Goal: Information Seeking & Learning: Learn about a topic

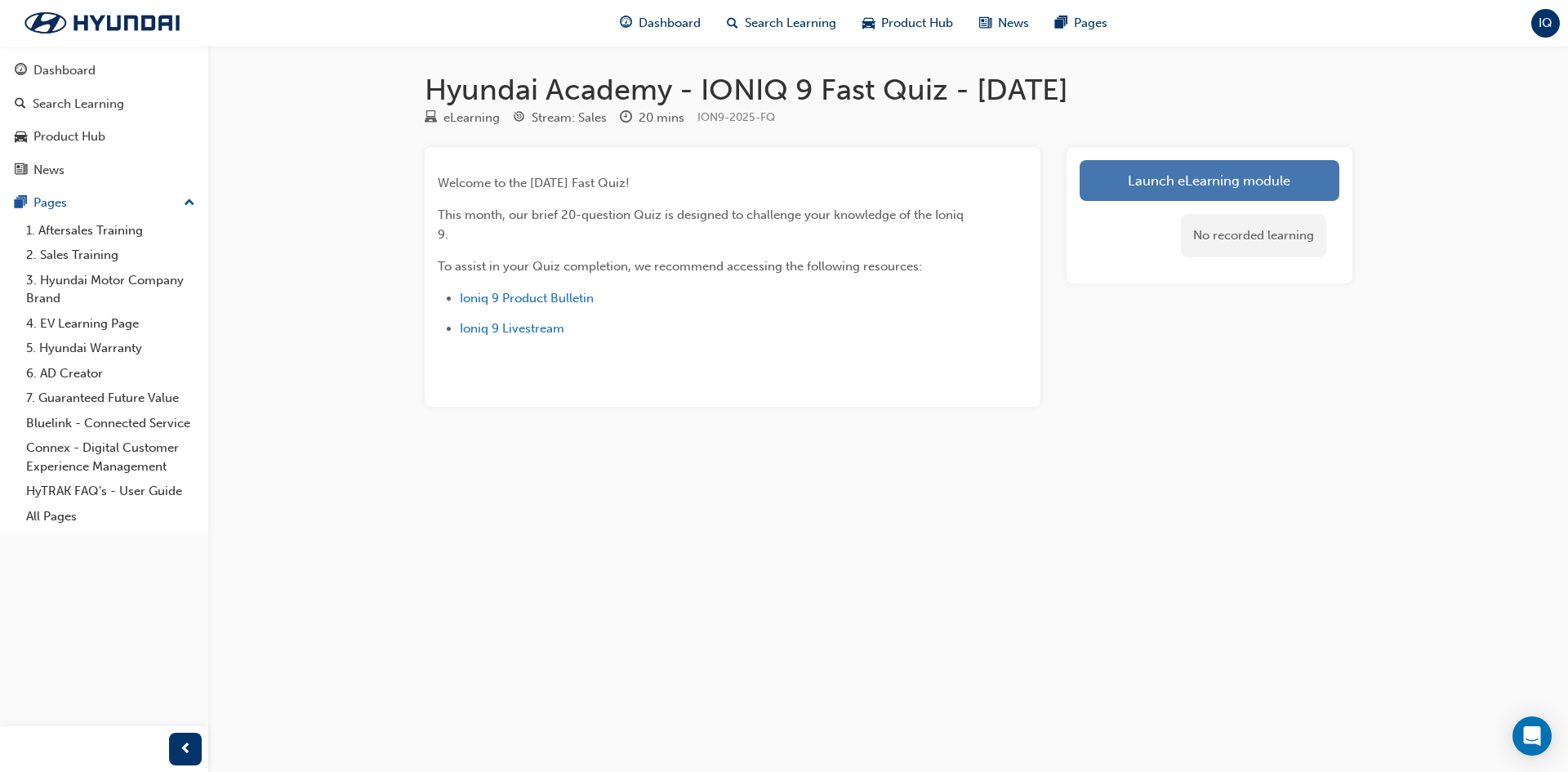
click at [1173, 193] on link "Launch eLearning module" at bounding box center [1209, 180] width 260 height 41
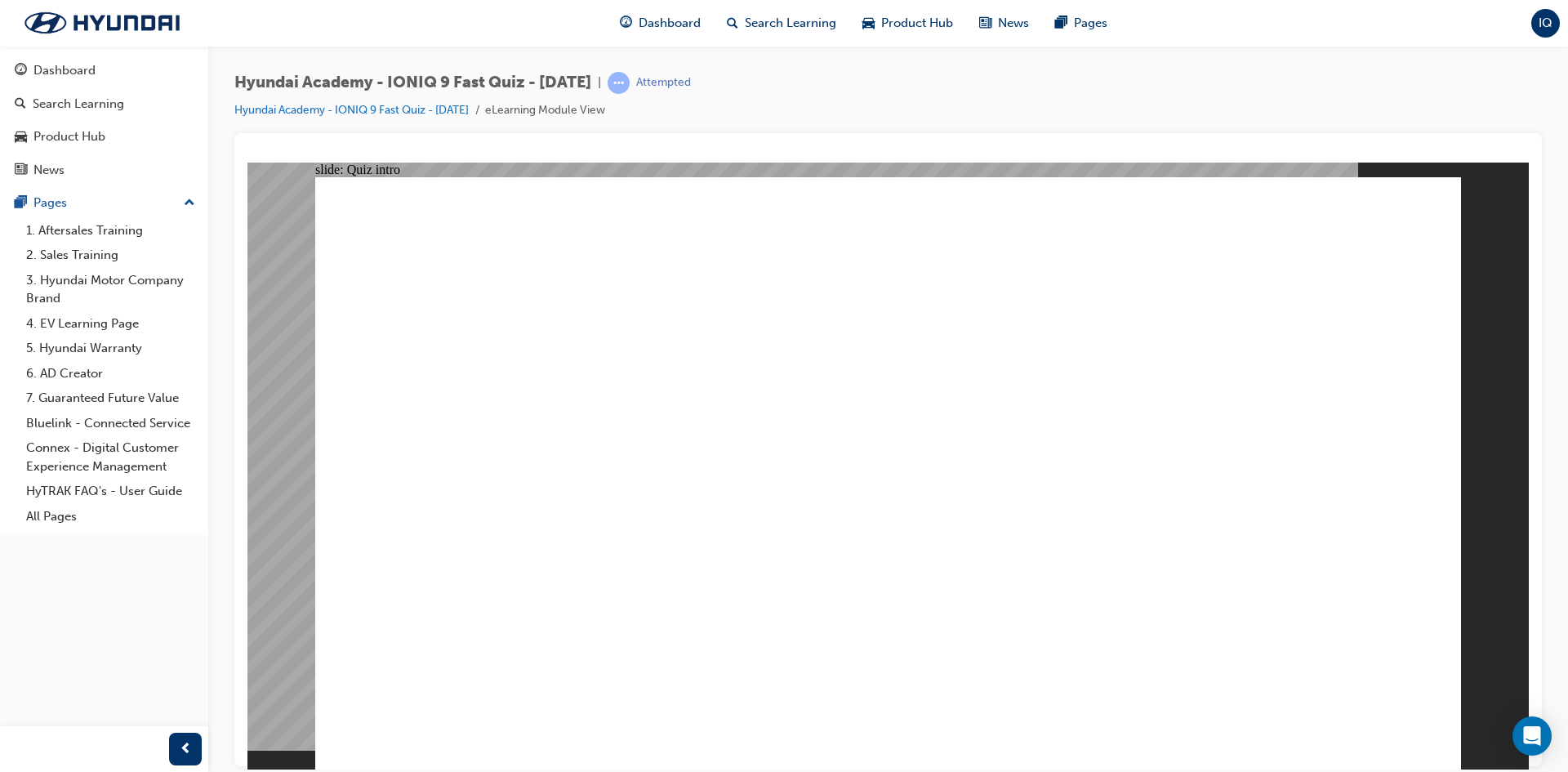
radio input "true"
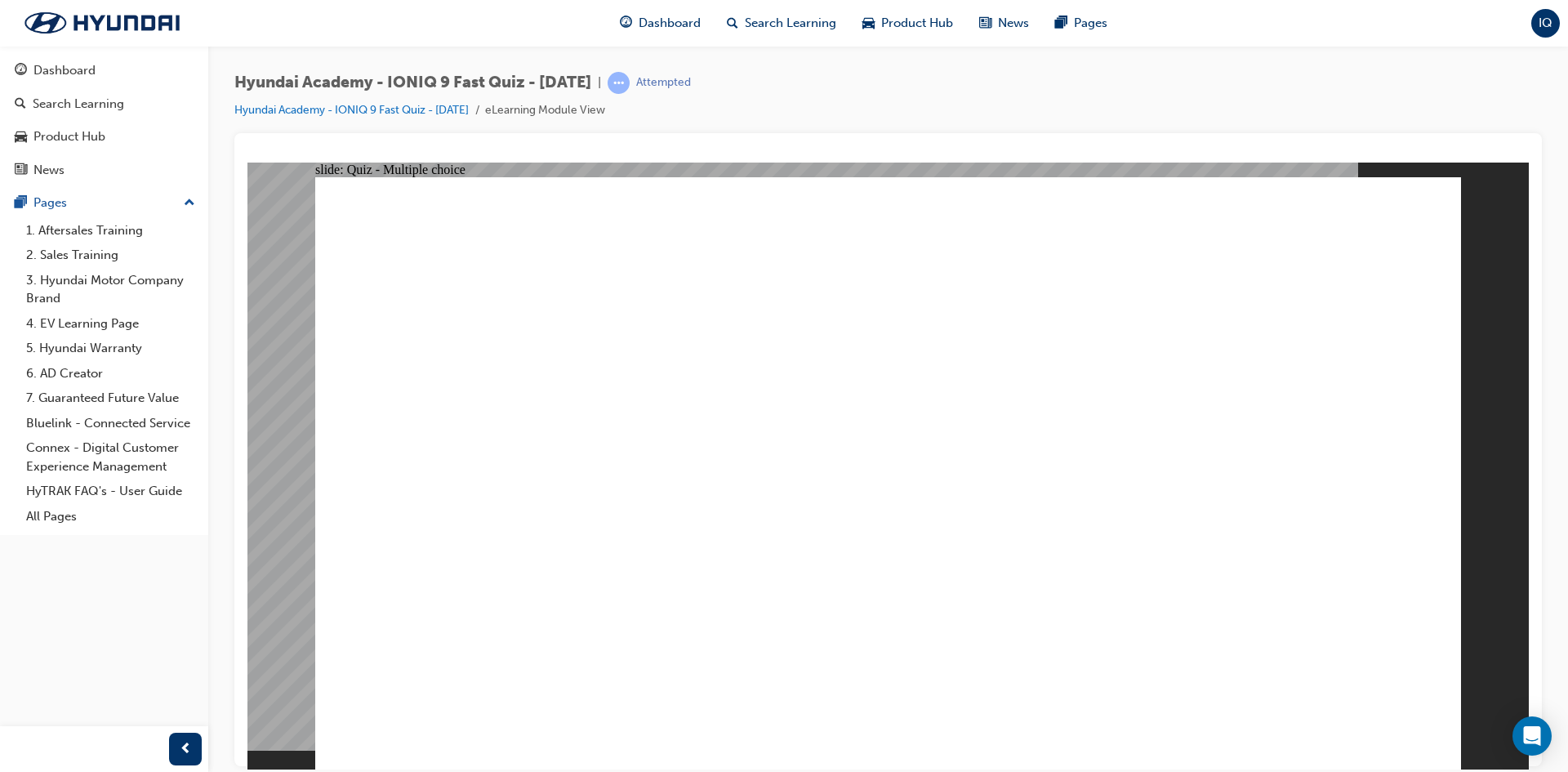
radio input "true"
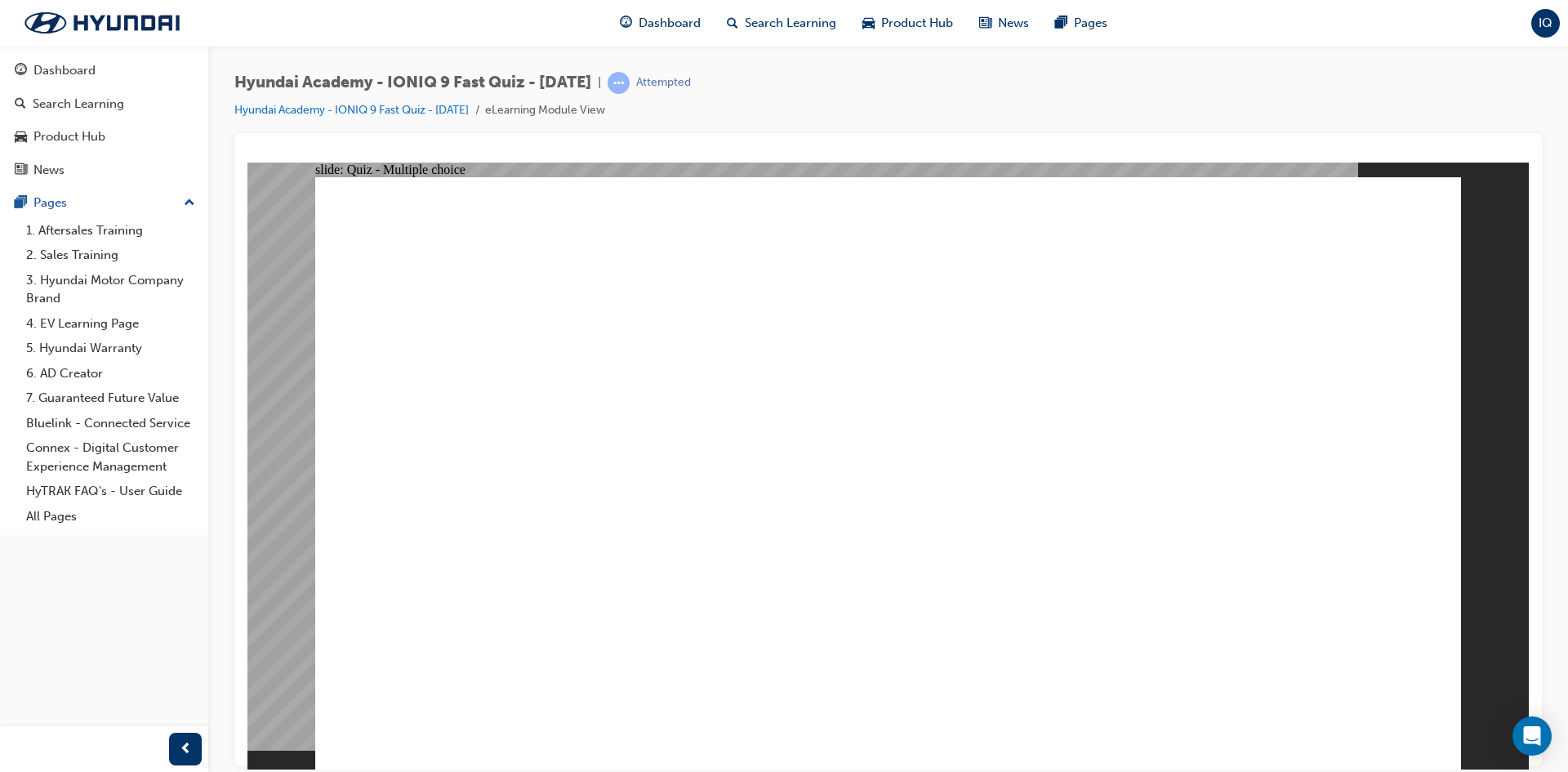
radio input "true"
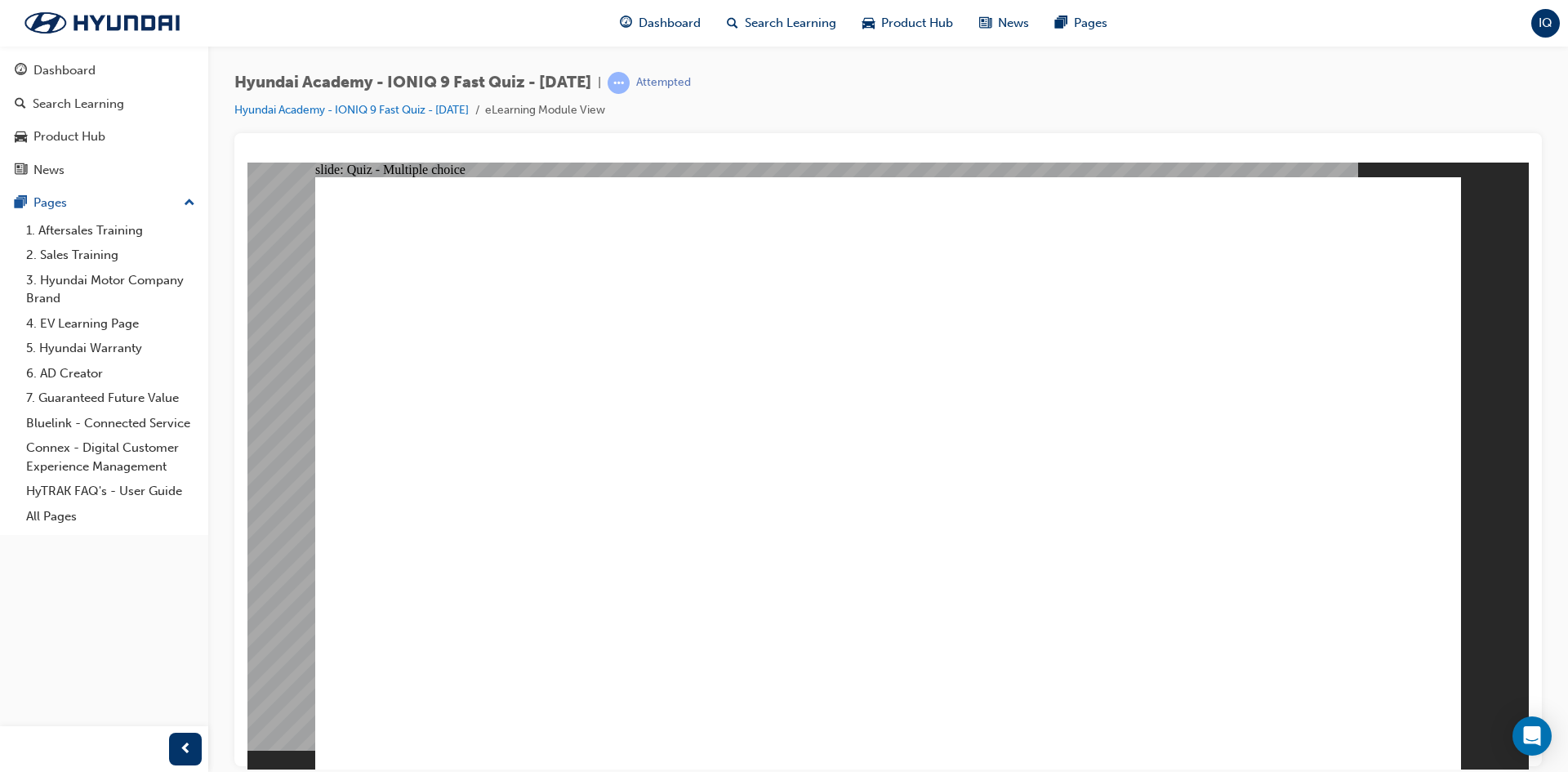
radio input "false"
radio input "true"
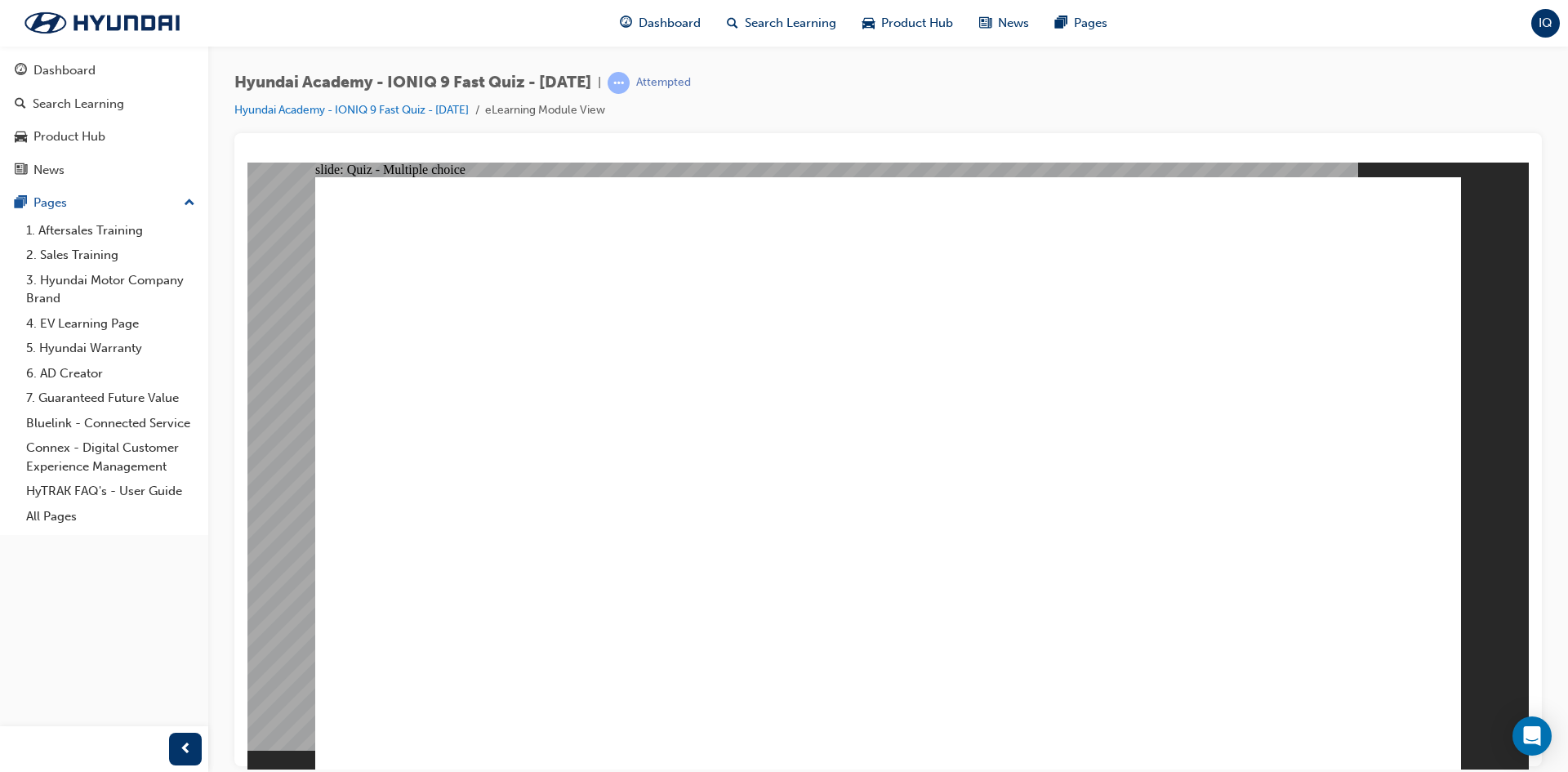
radio input "true"
drag, startPoint x: 802, startPoint y: 637, endPoint x: 825, endPoint y: 639, distance: 23.1
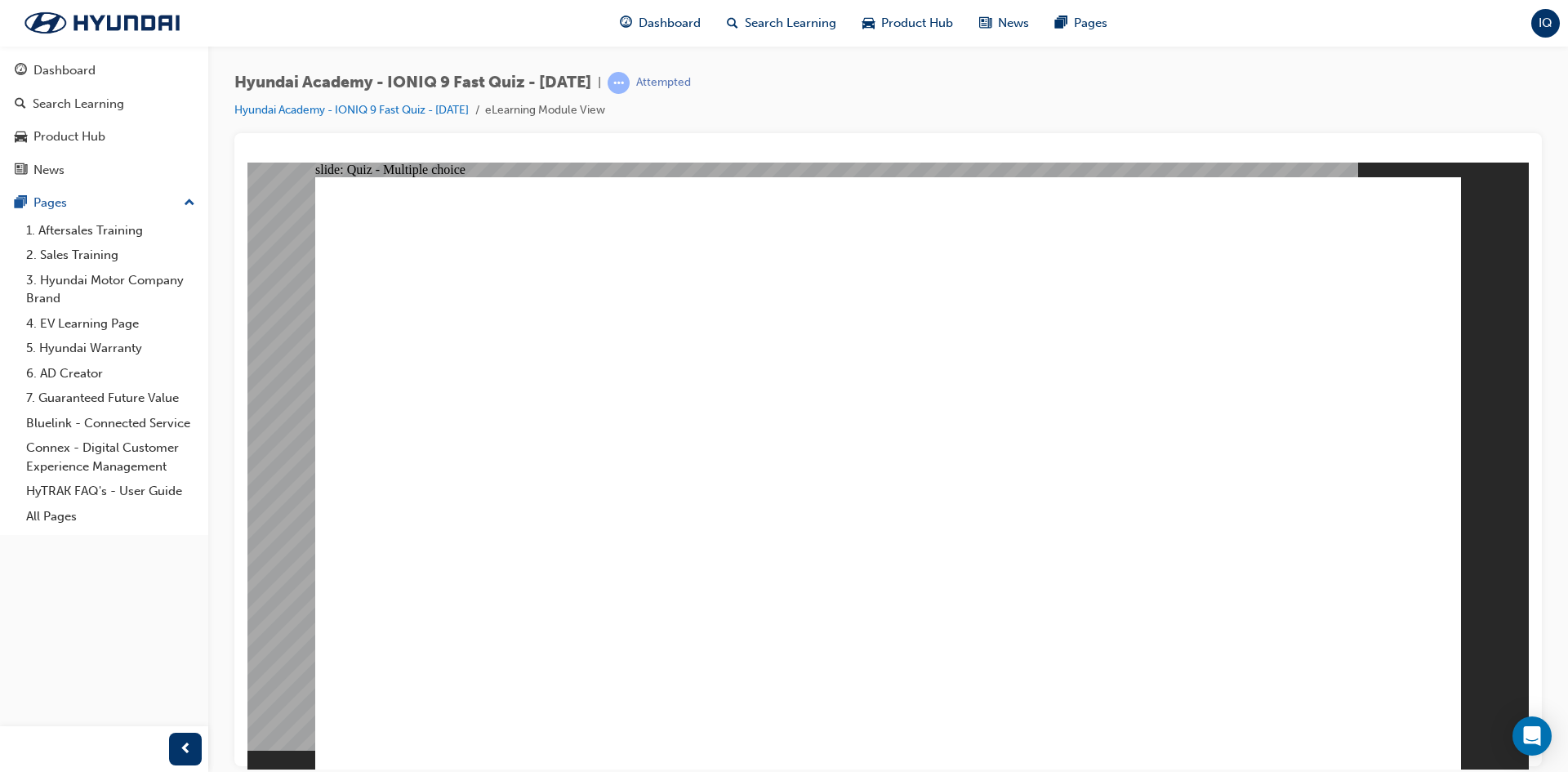
radio input "true"
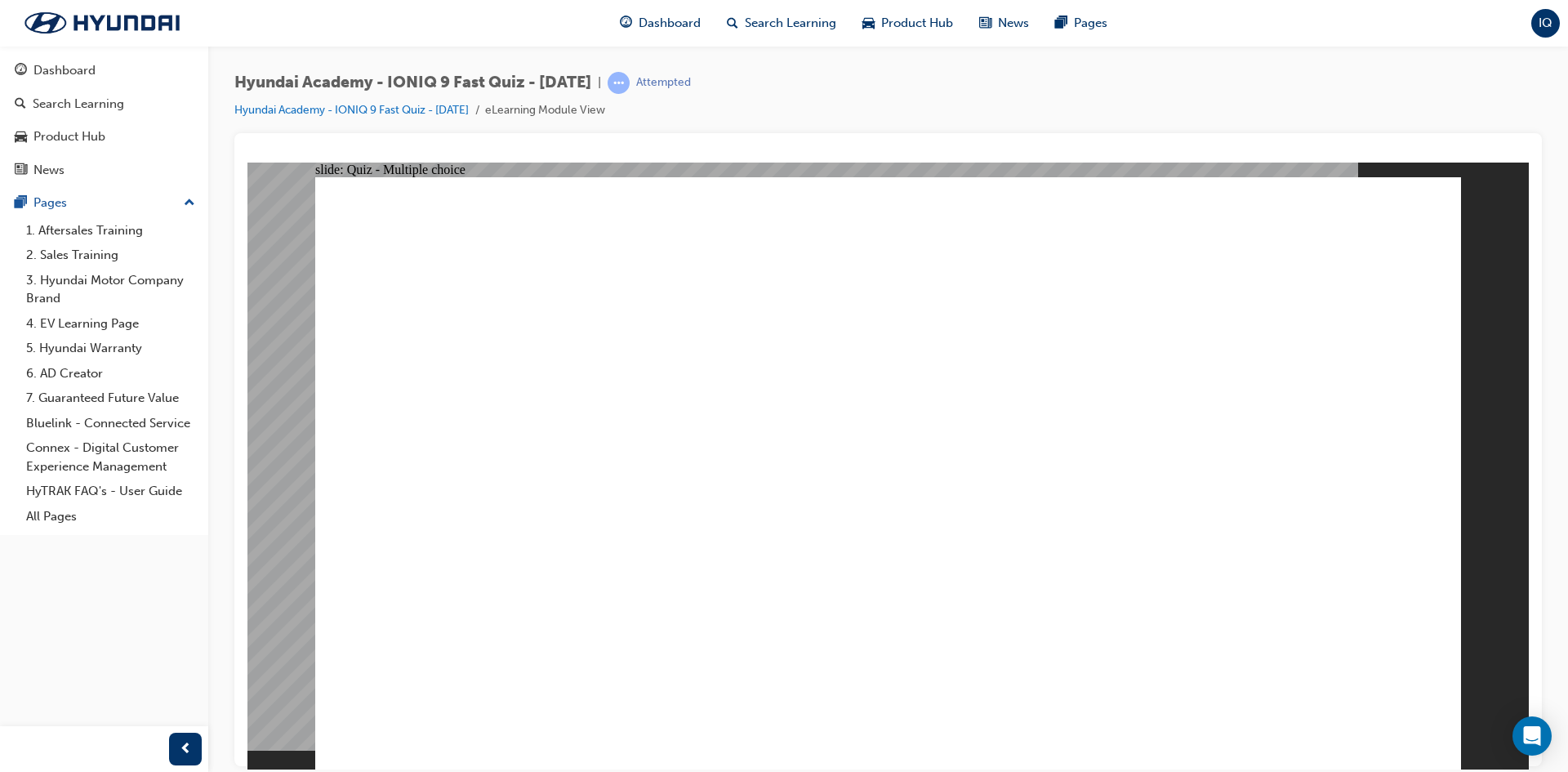
radio input "true"
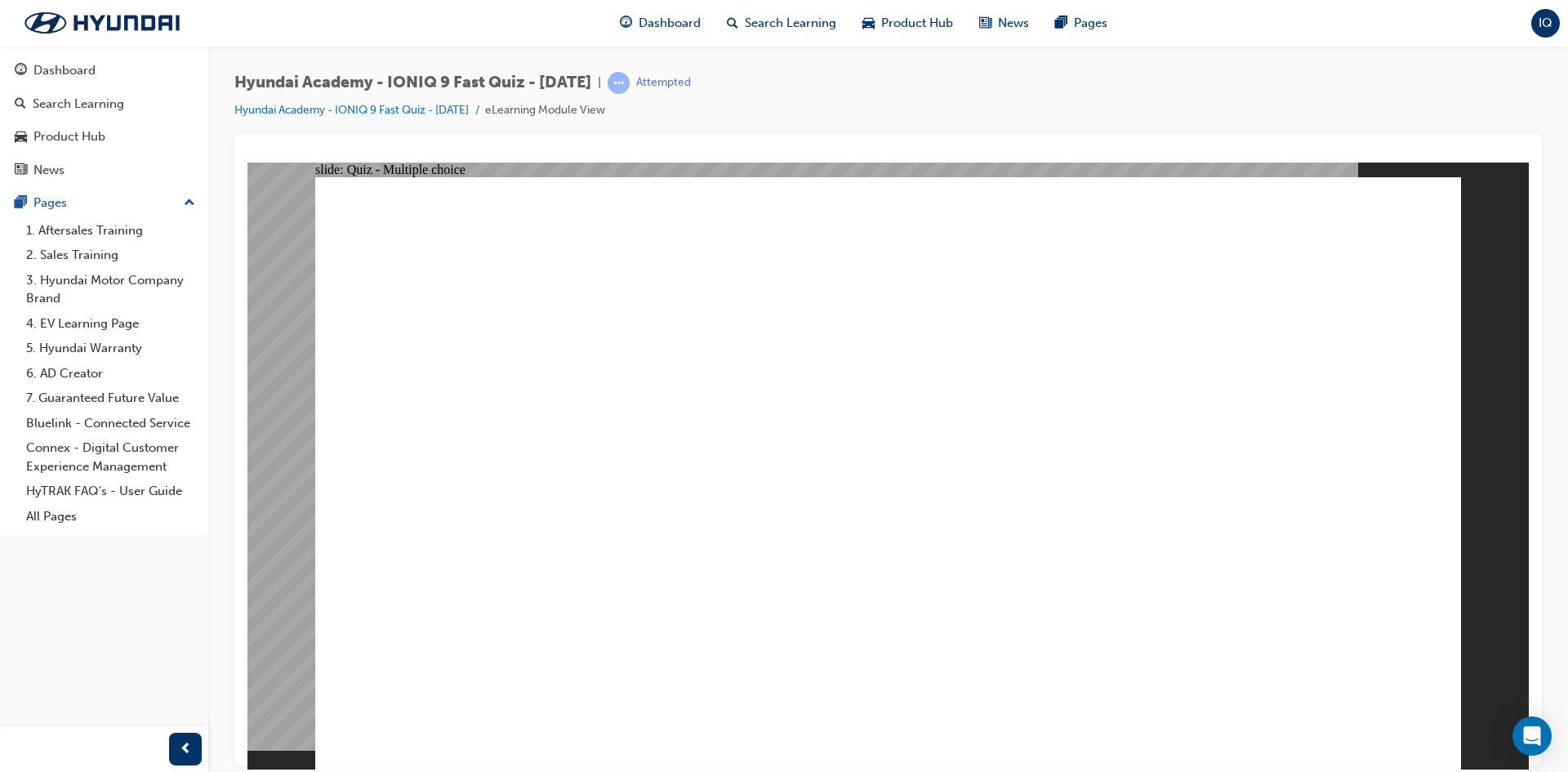
checkbox input "true"
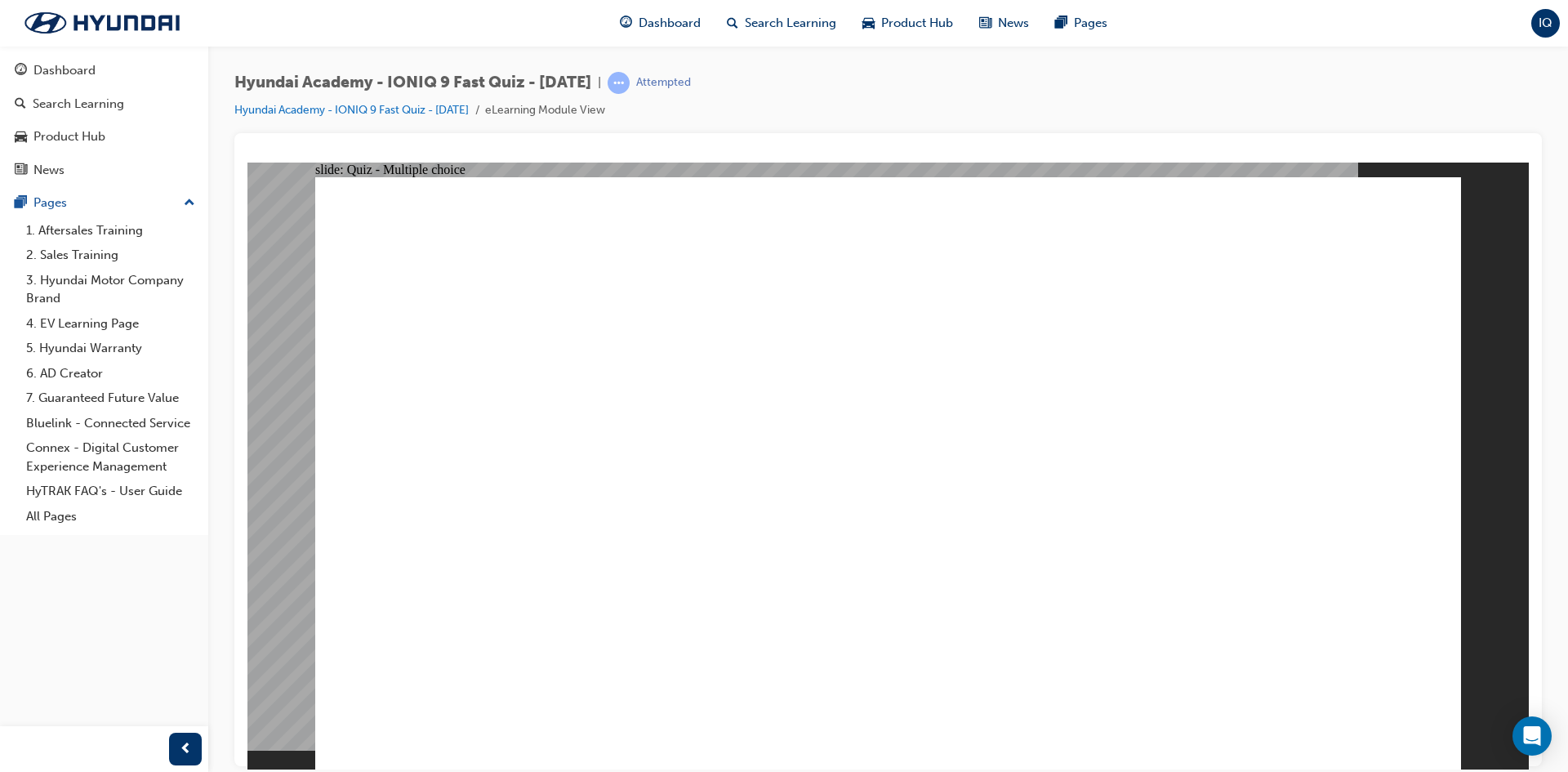
radio input "true"
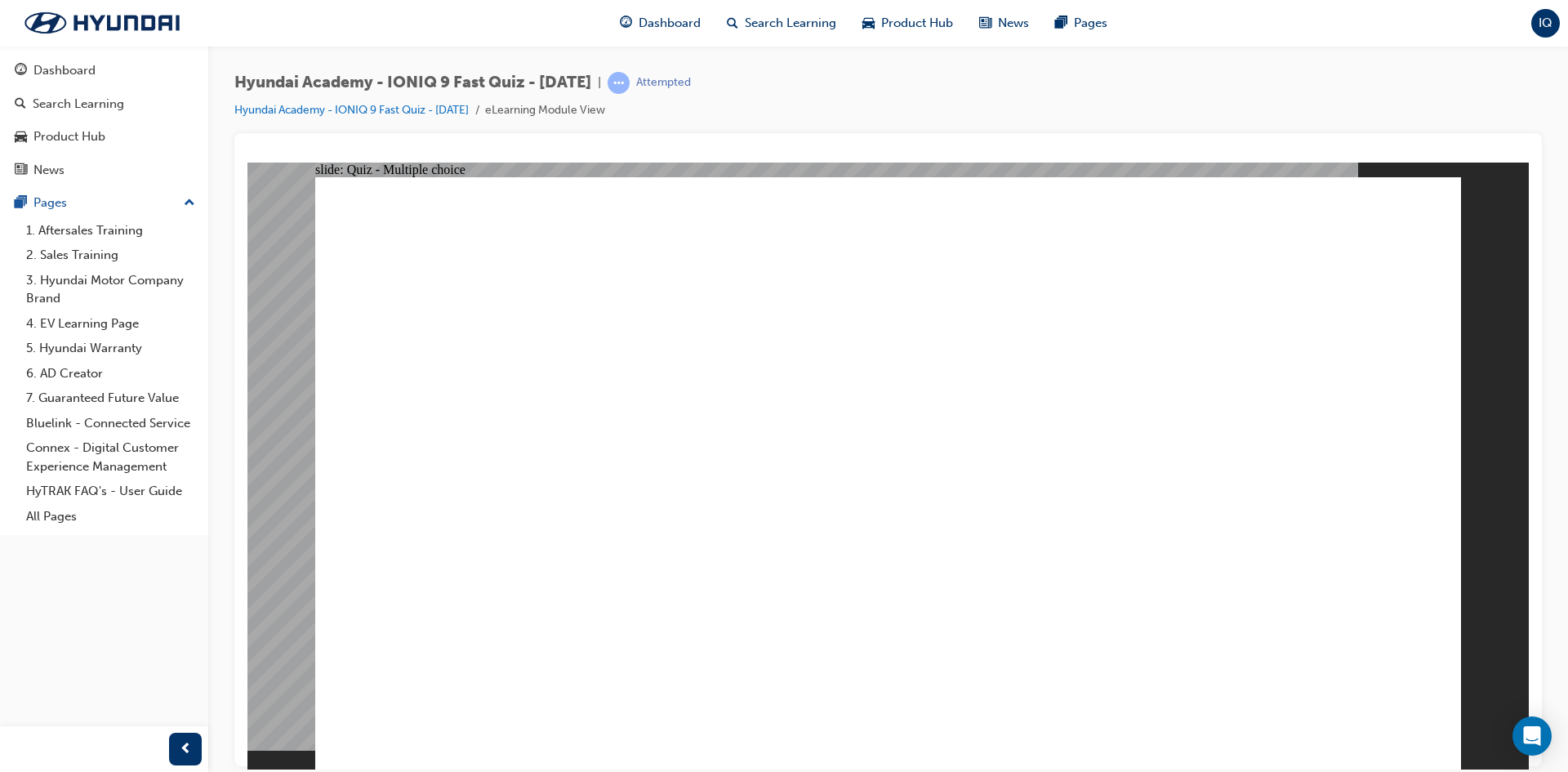
radio input "true"
checkbox input "true"
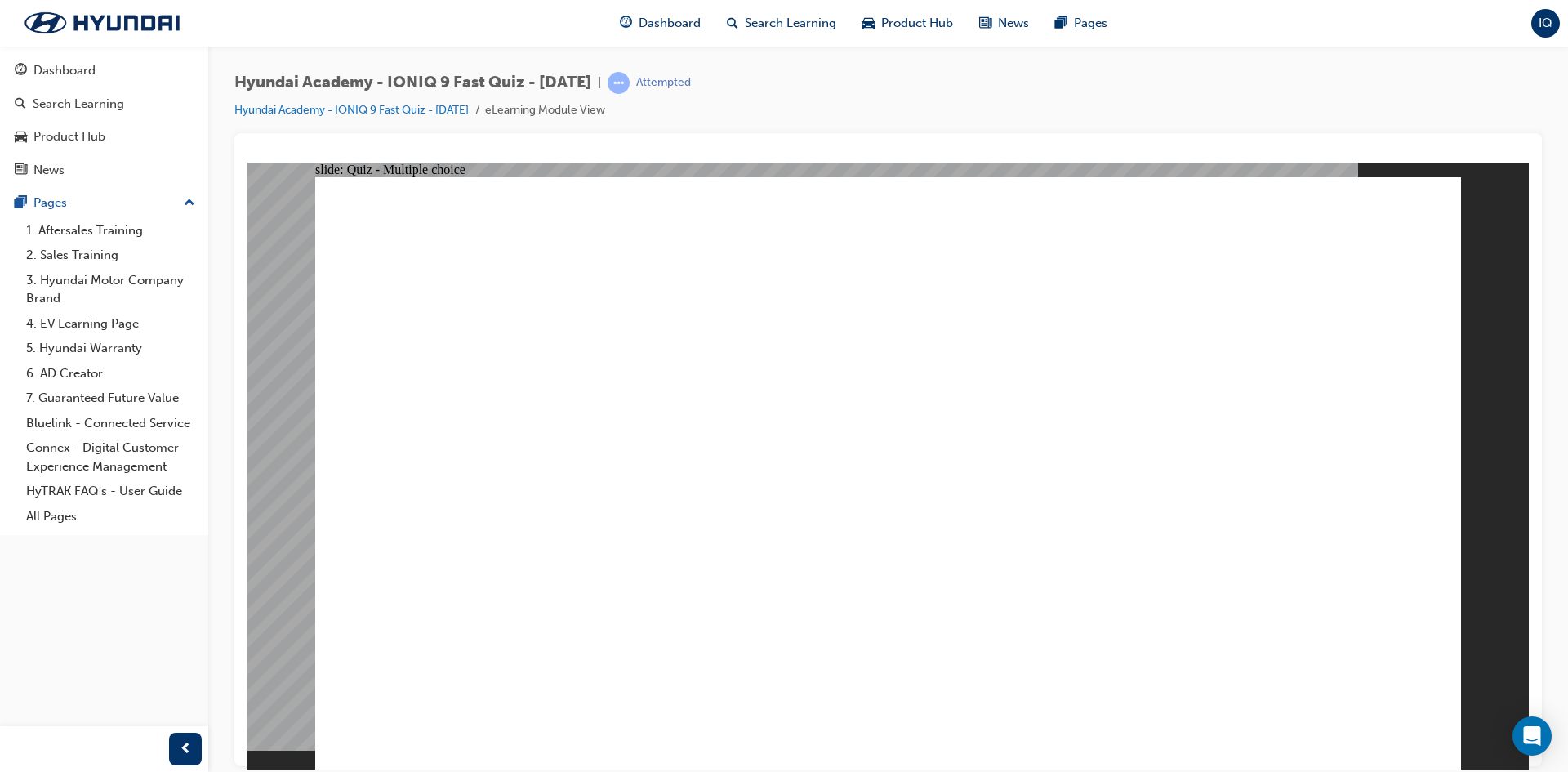
drag, startPoint x: 934, startPoint y: 430, endPoint x: 846, endPoint y: 470, distance: 96.7
radio input "true"
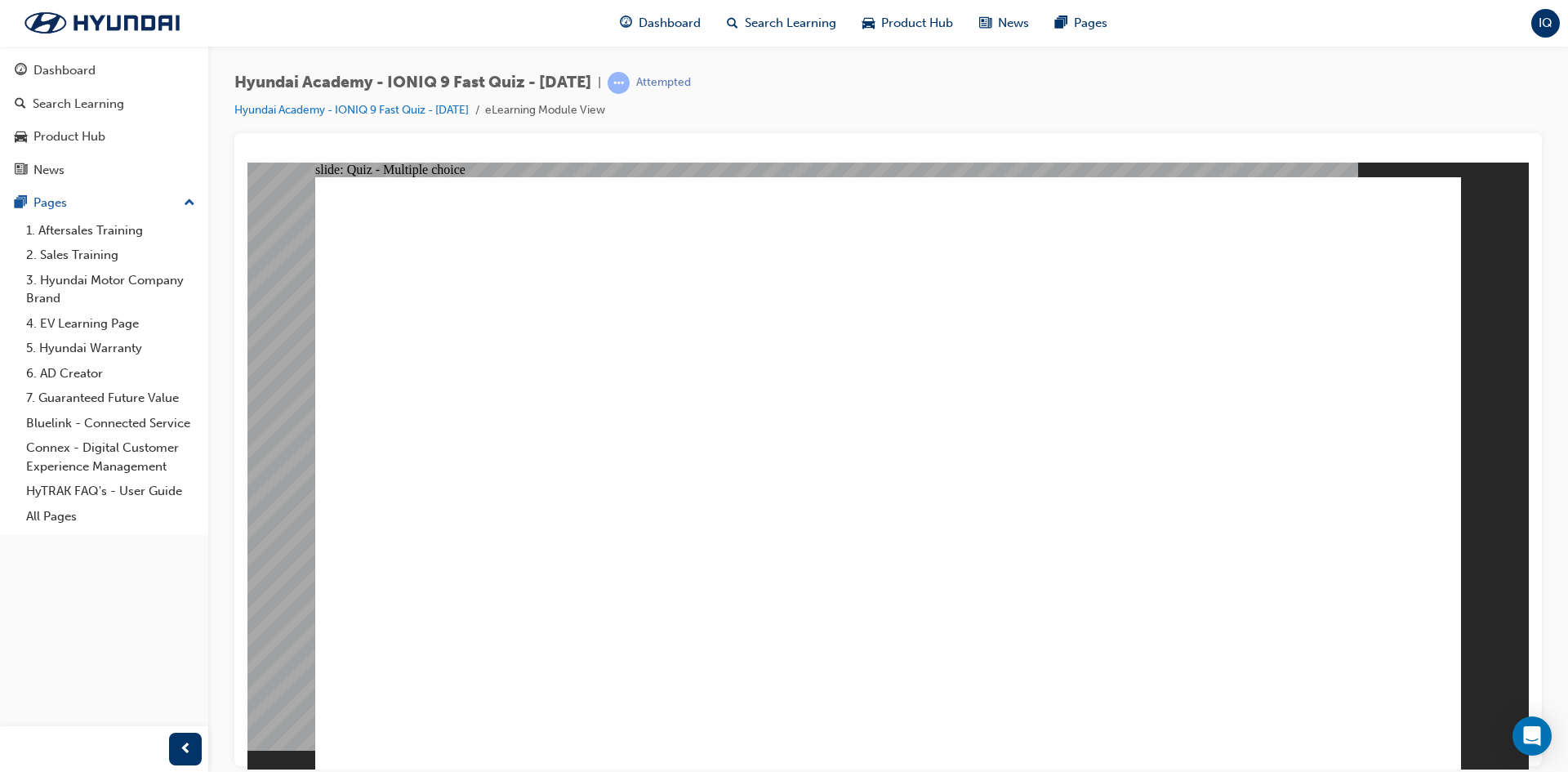
radio input "true"
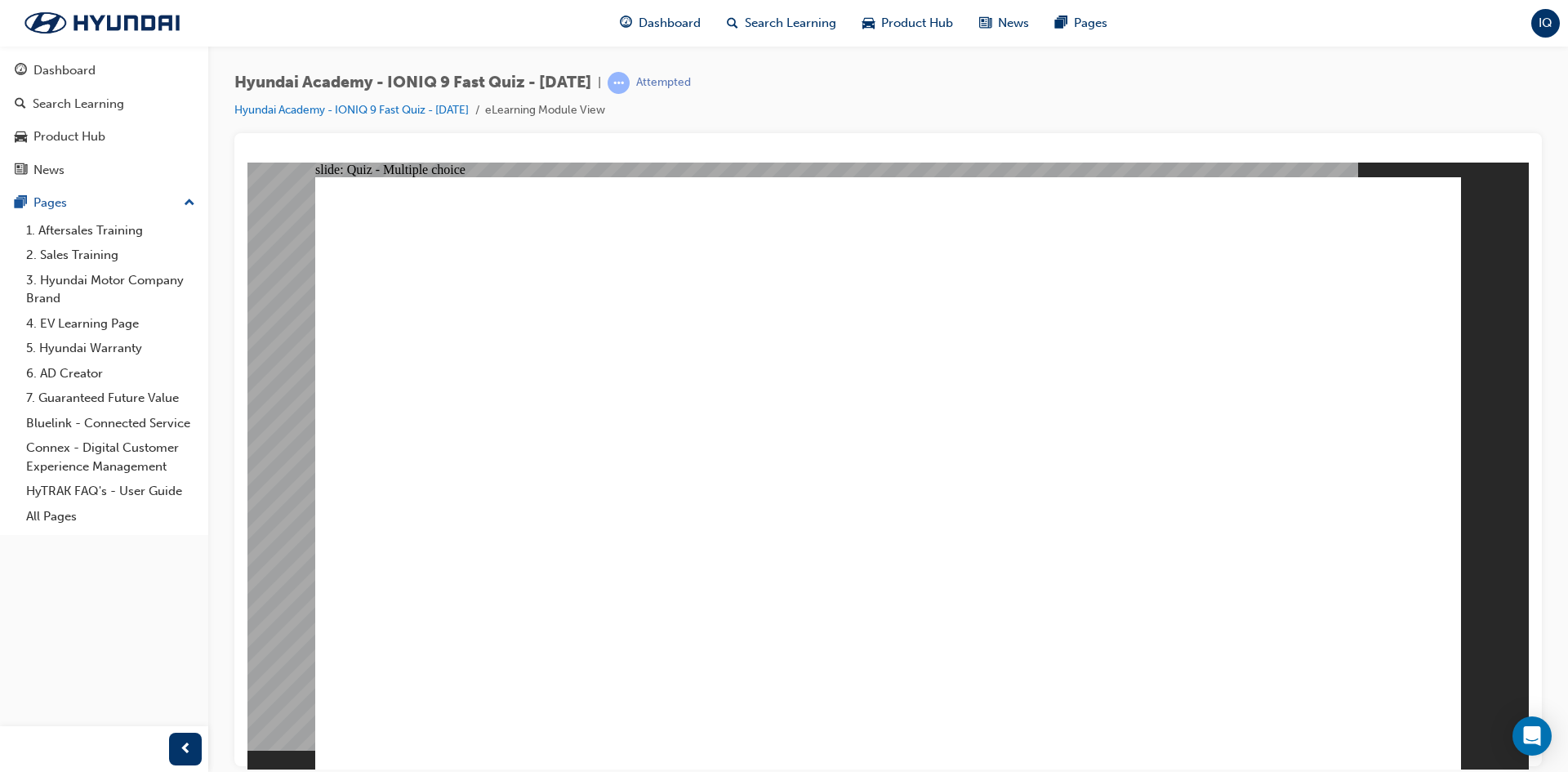
radio input "true"
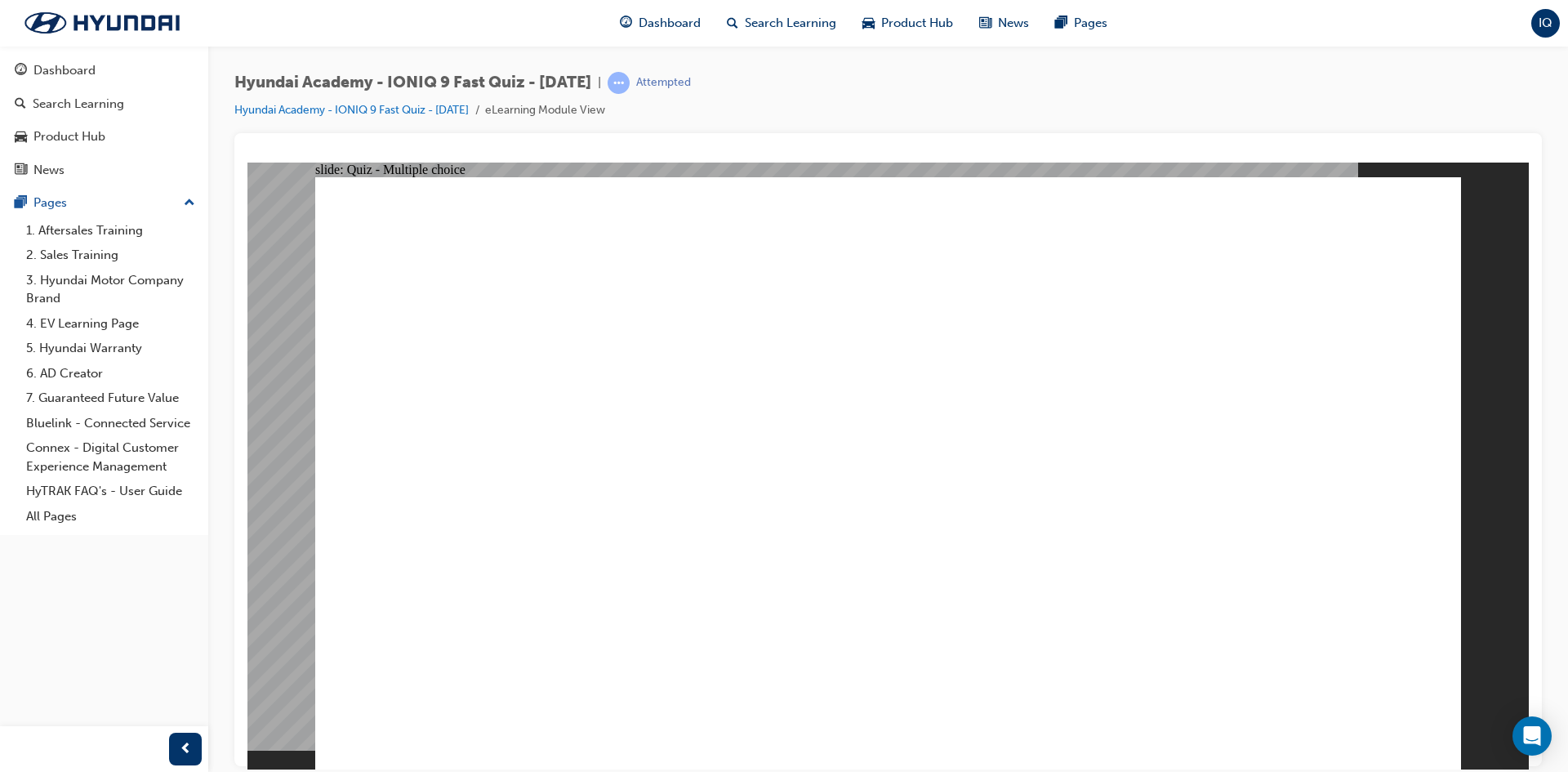
radio input "true"
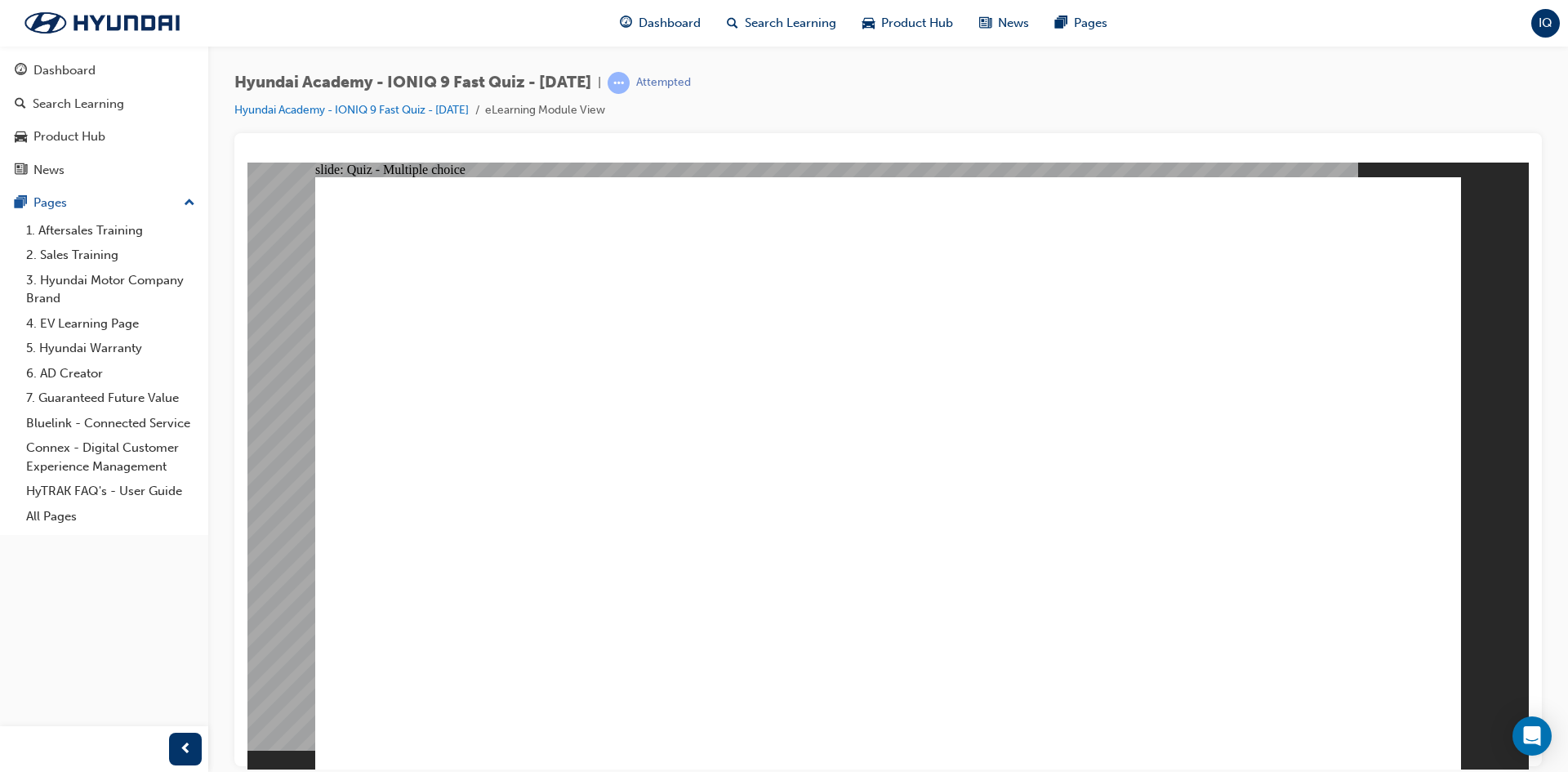
radio input "true"
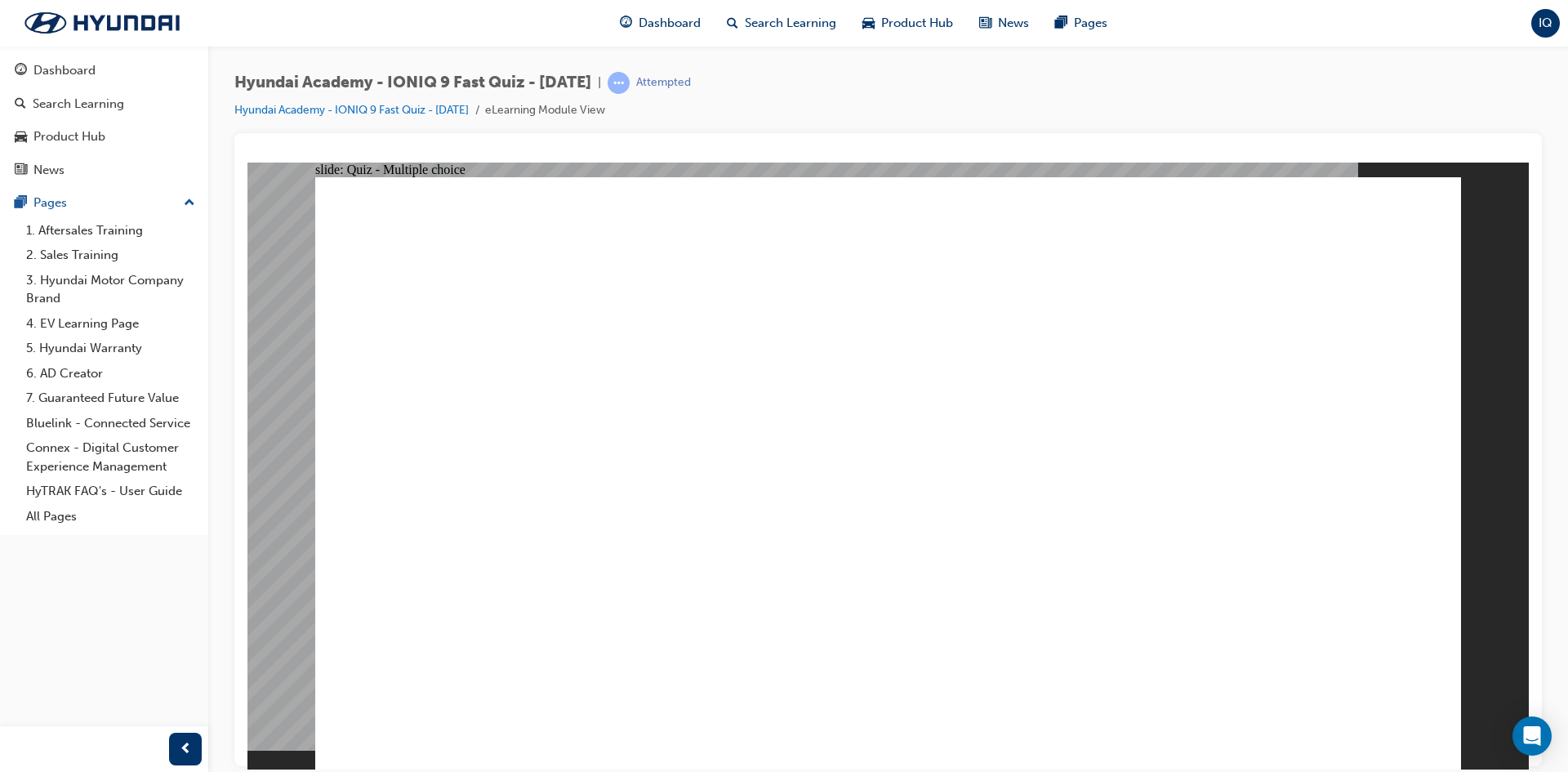
radio input "true"
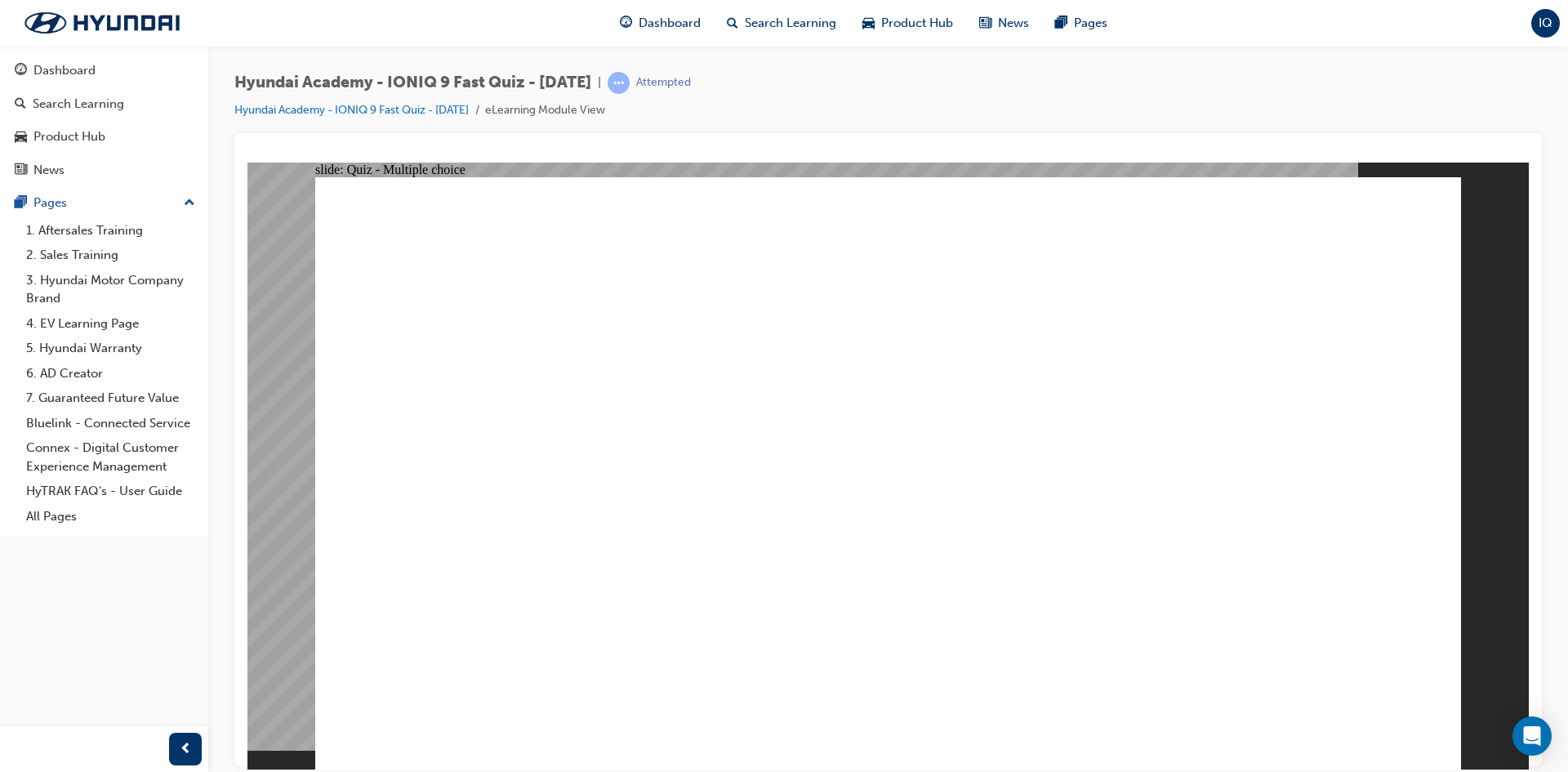
radio input "true"
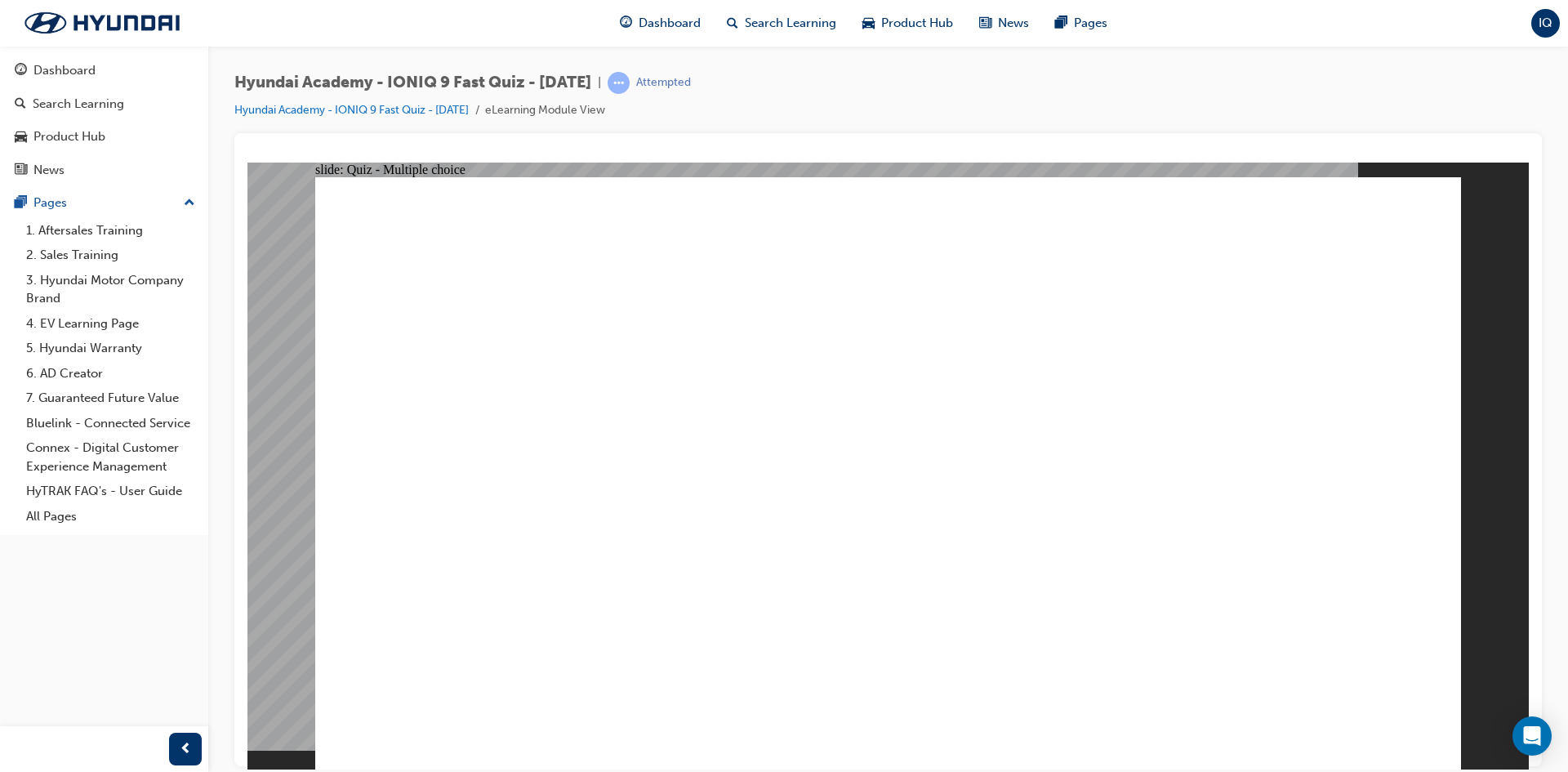
radio input "true"
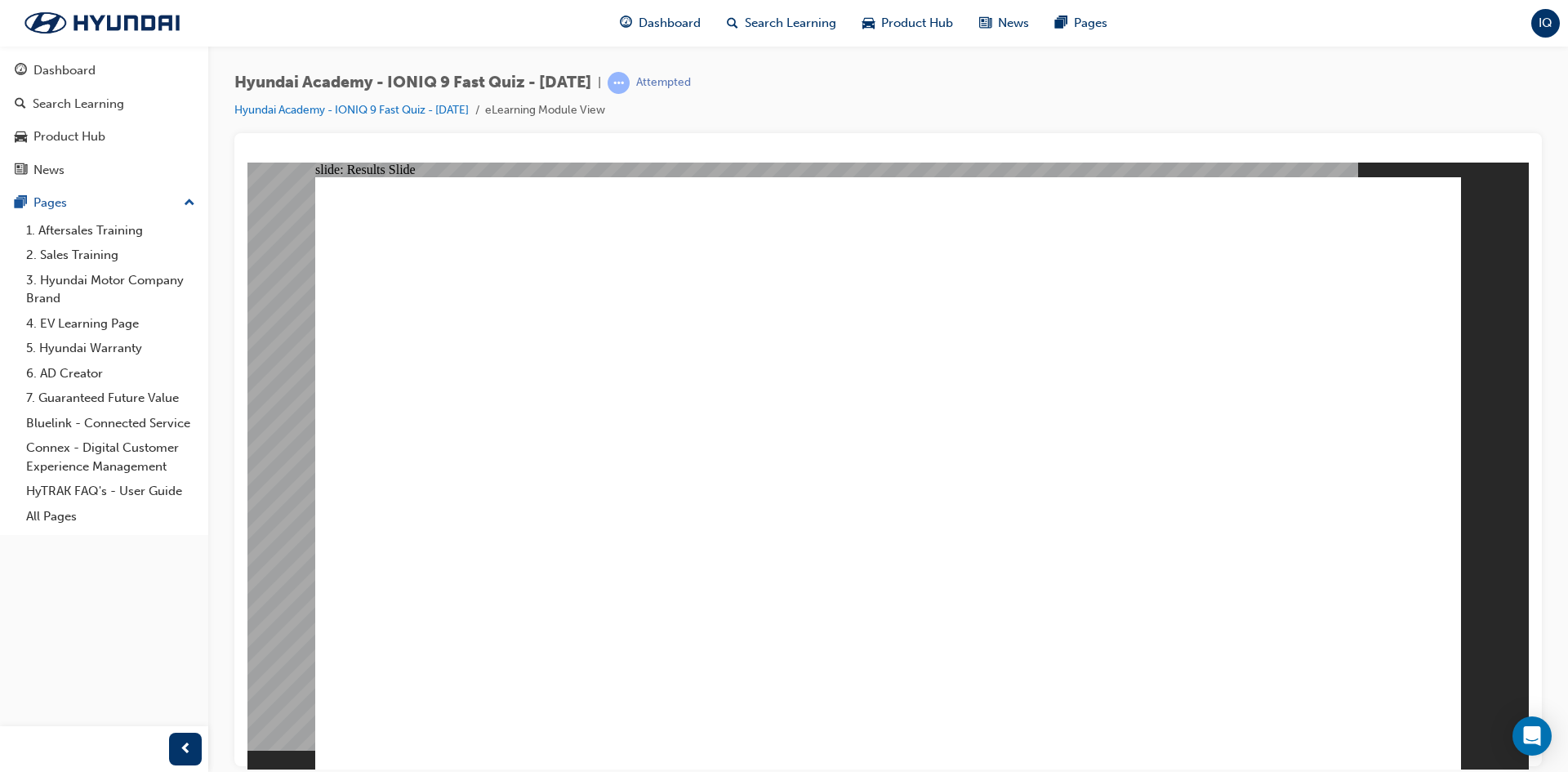
click at [70, 258] on link "2. Sales Training" at bounding box center [111, 255] width 182 height 25
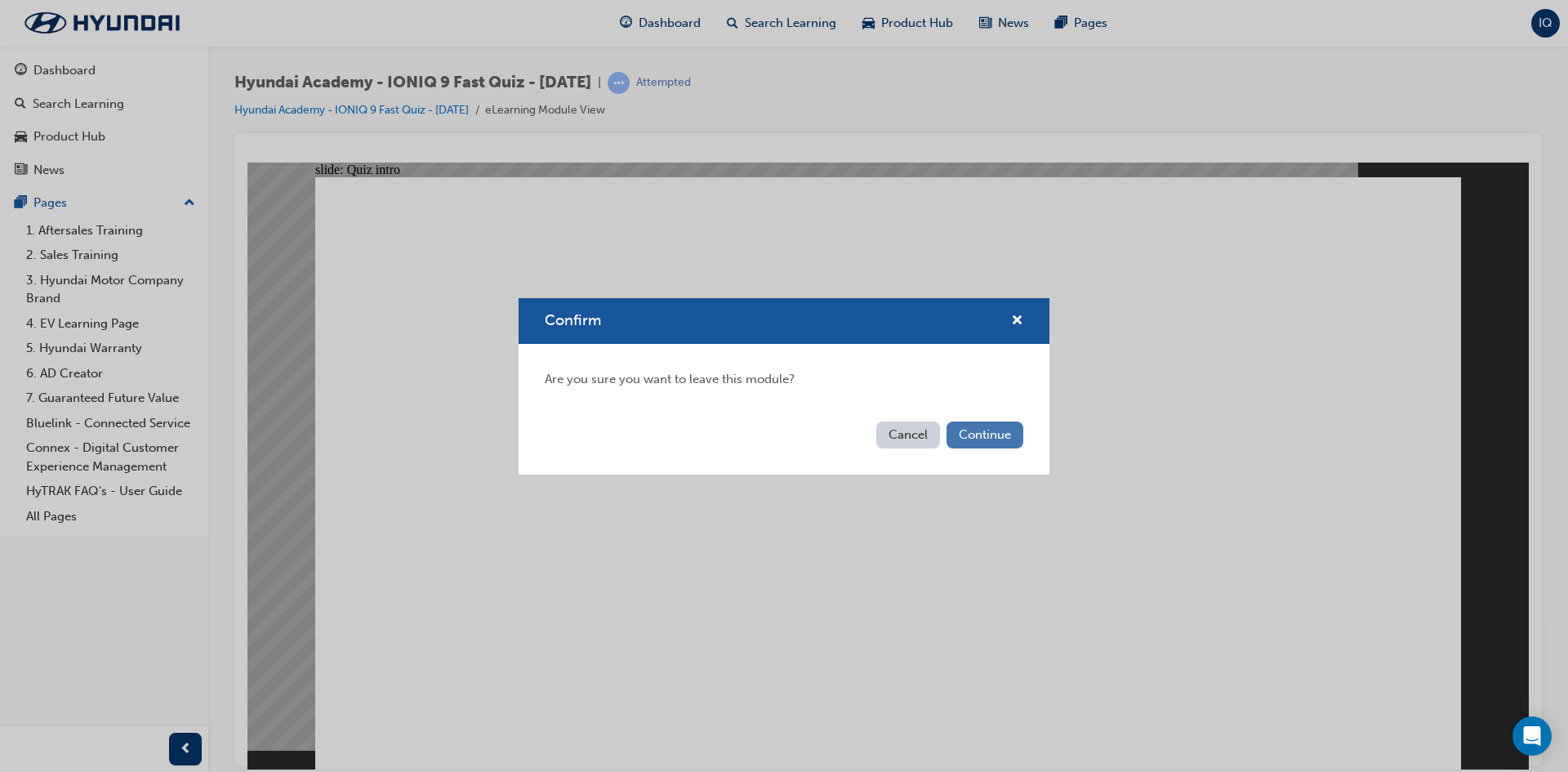
click at [980, 422] on button "Continue" at bounding box center [985, 434] width 77 height 27
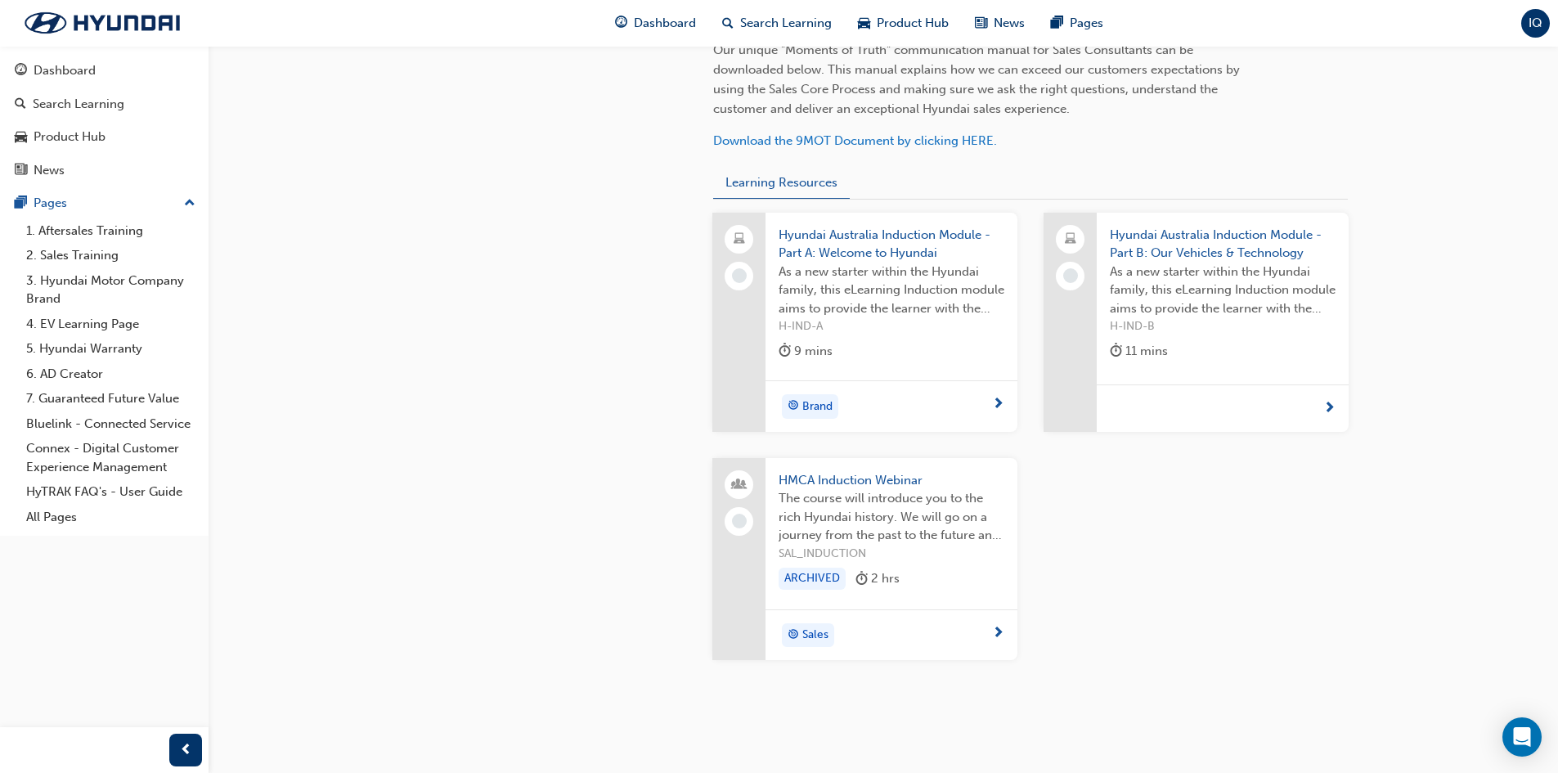
scroll to position [605, 0]
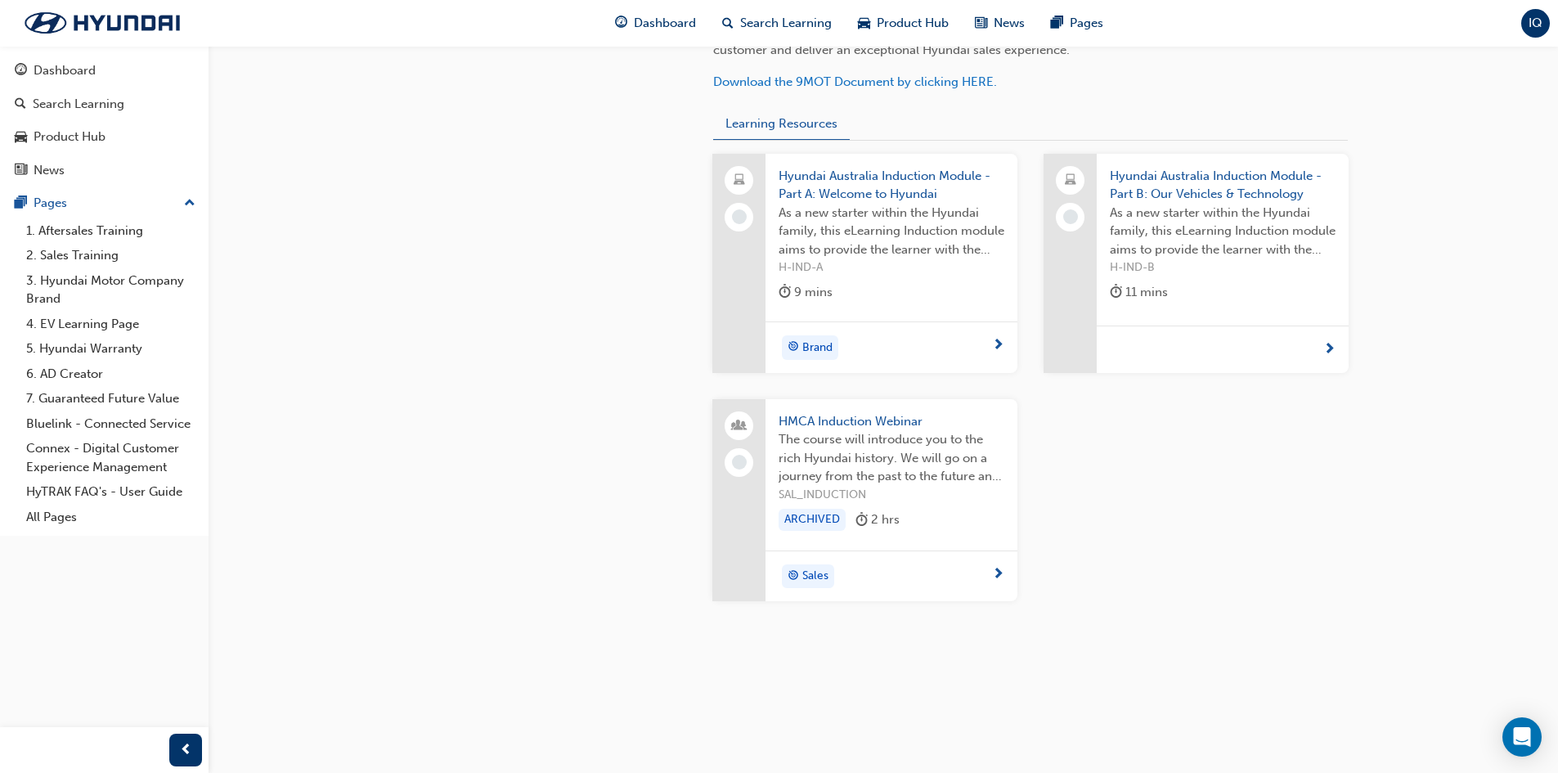
click at [791, 246] on span "As a new starter within the Hyundai family, this eLearning Induction module aim…" at bounding box center [891, 232] width 226 height 56
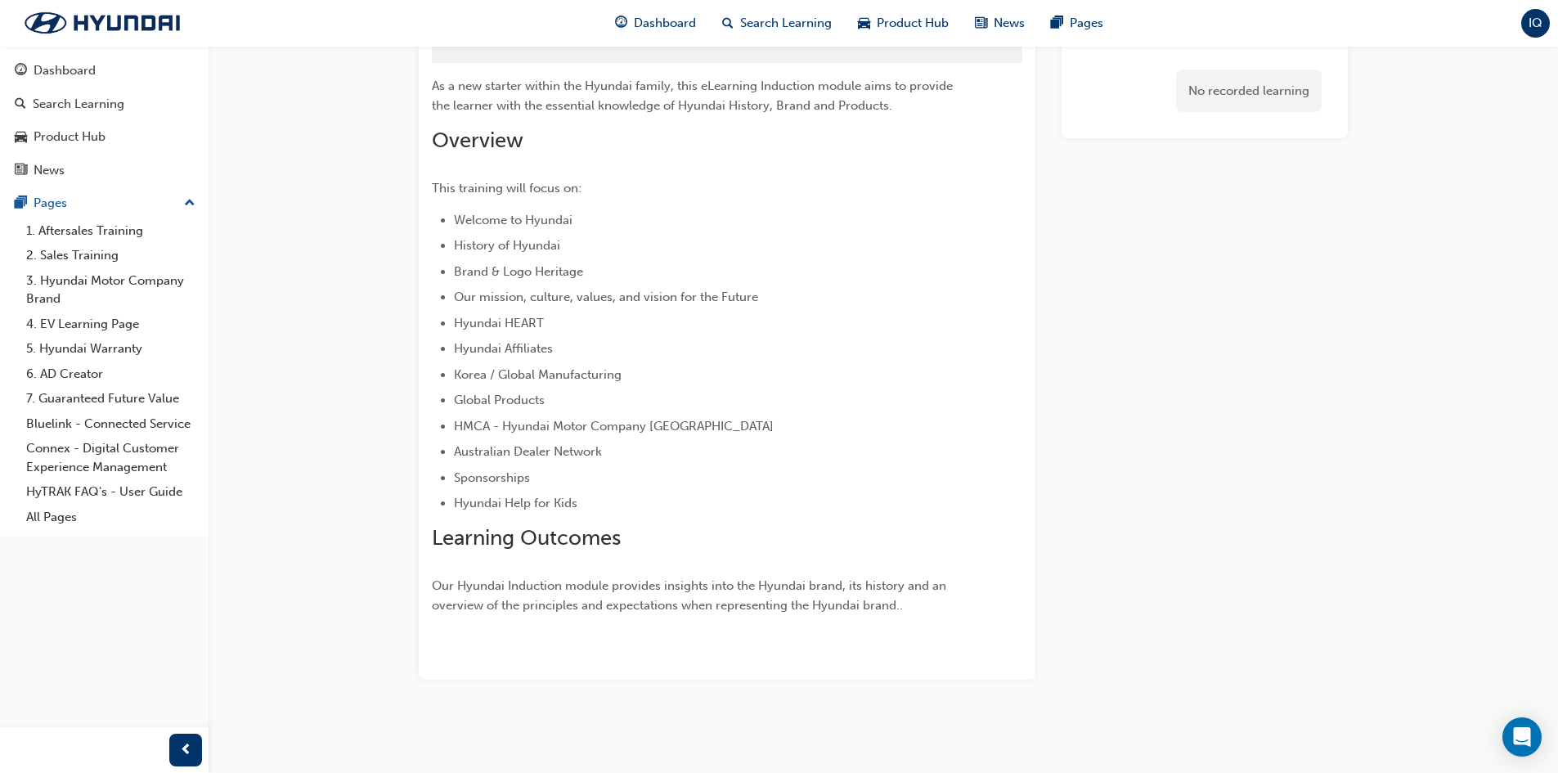
scroll to position [97, 0]
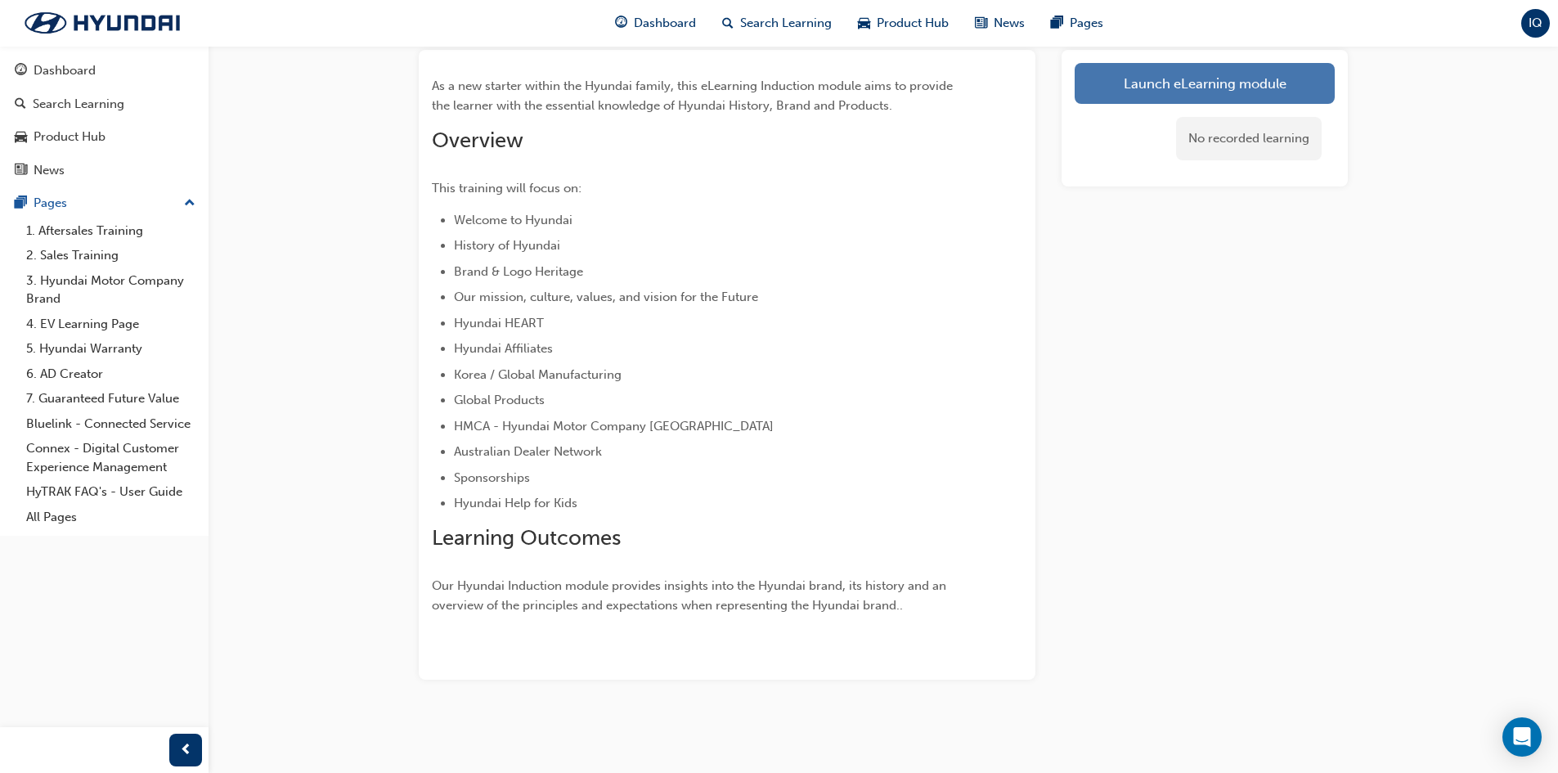
click at [1160, 79] on link "Launch eLearning module" at bounding box center [1204, 83] width 260 height 41
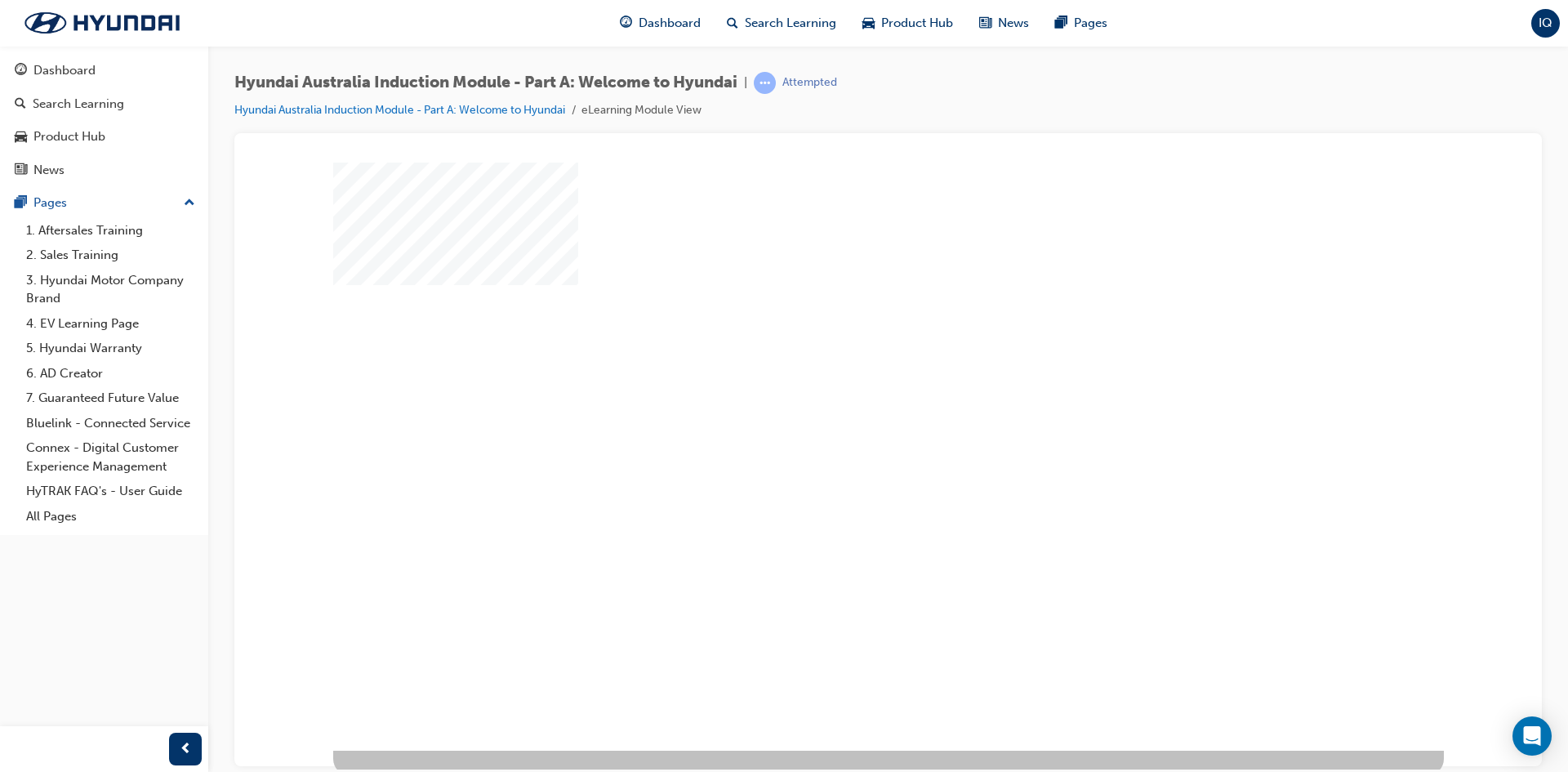
click at [841, 408] on div "play" at bounding box center [841, 408] width 0 height 0
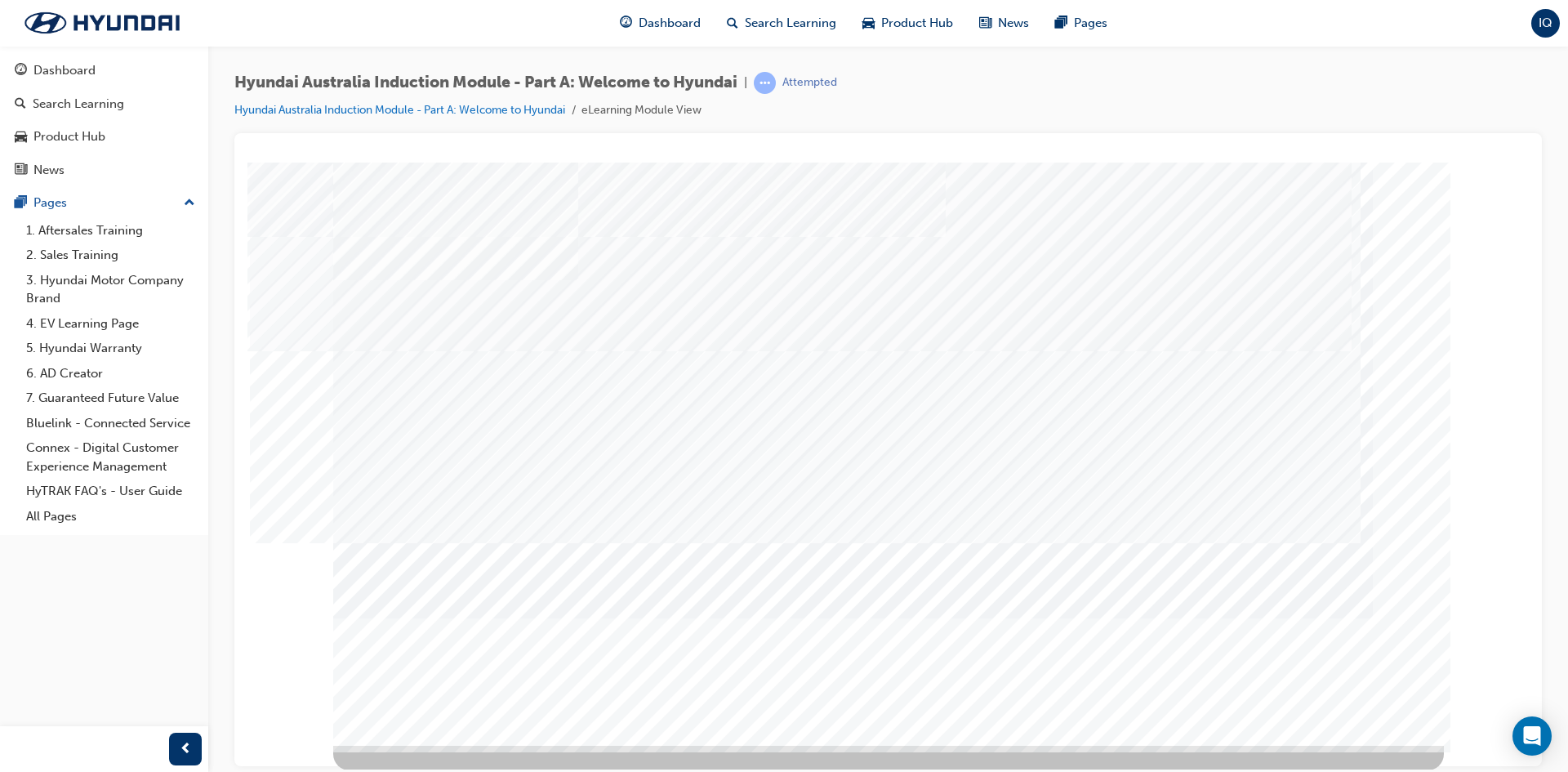
scroll to position [6, 0]
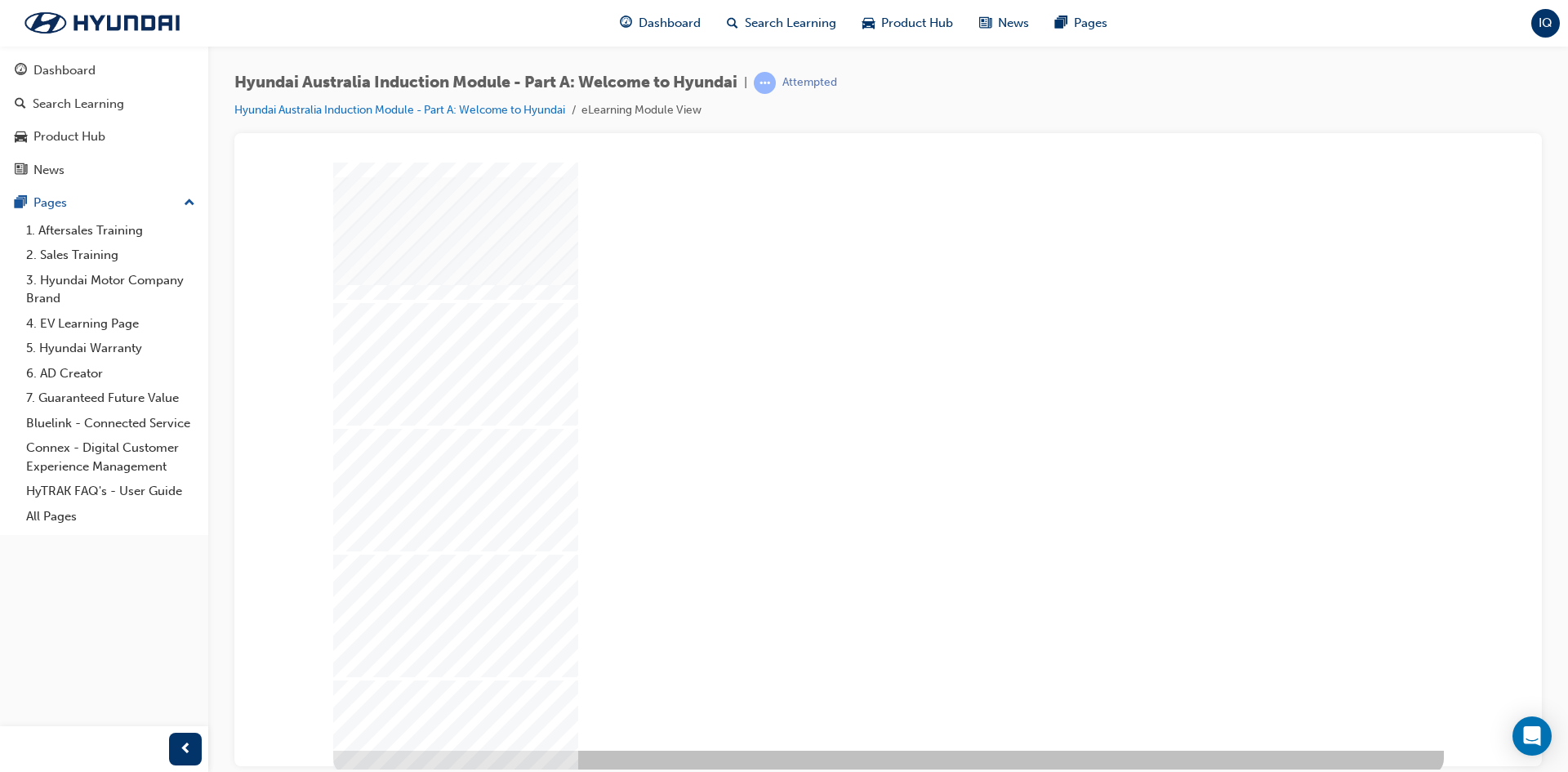
scroll to position [6, 0]
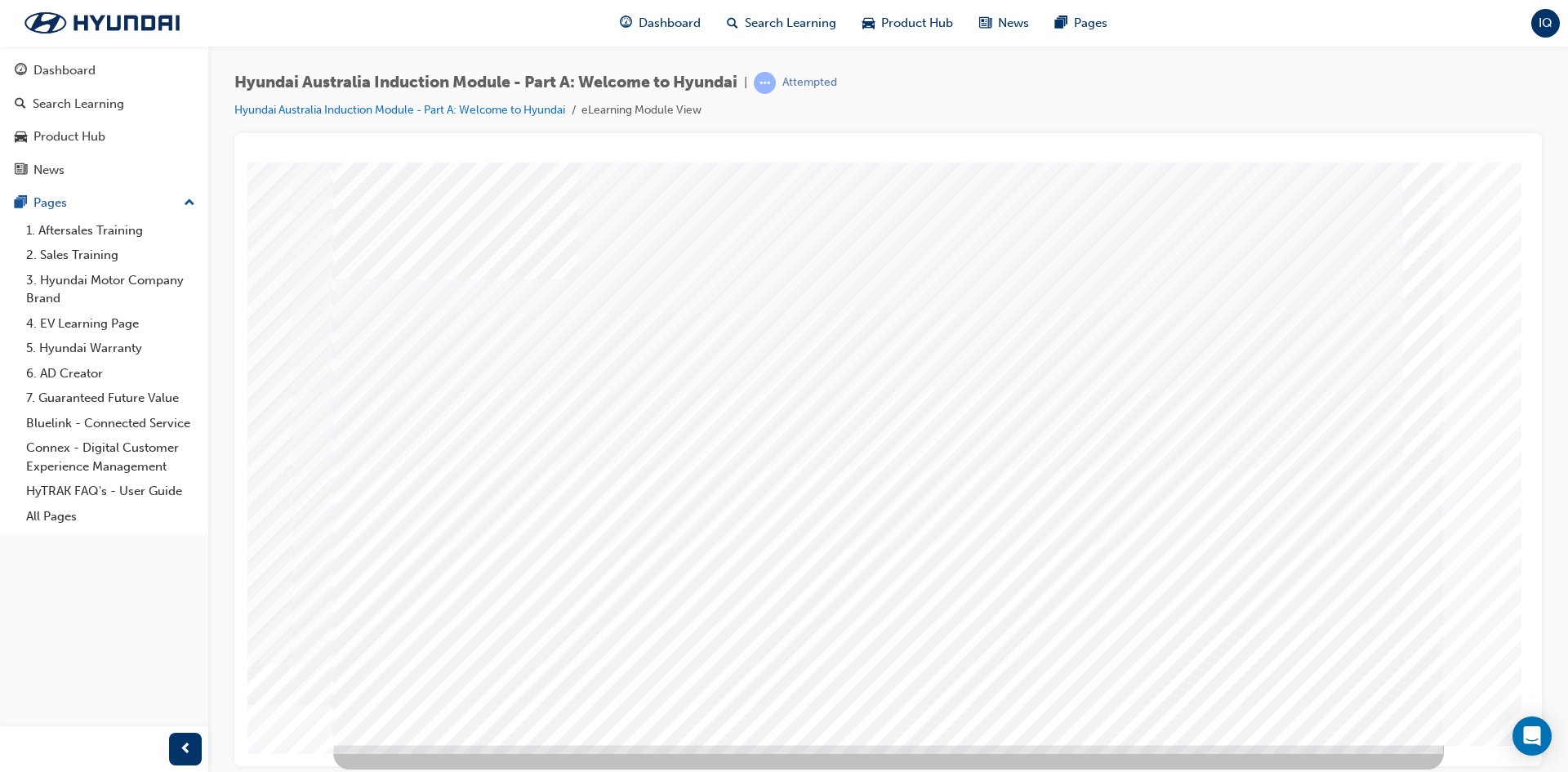
scroll to position [0, 0]
drag, startPoint x: 486, startPoint y: 319, endPoint x: 513, endPoint y: 330, distance: 29.2
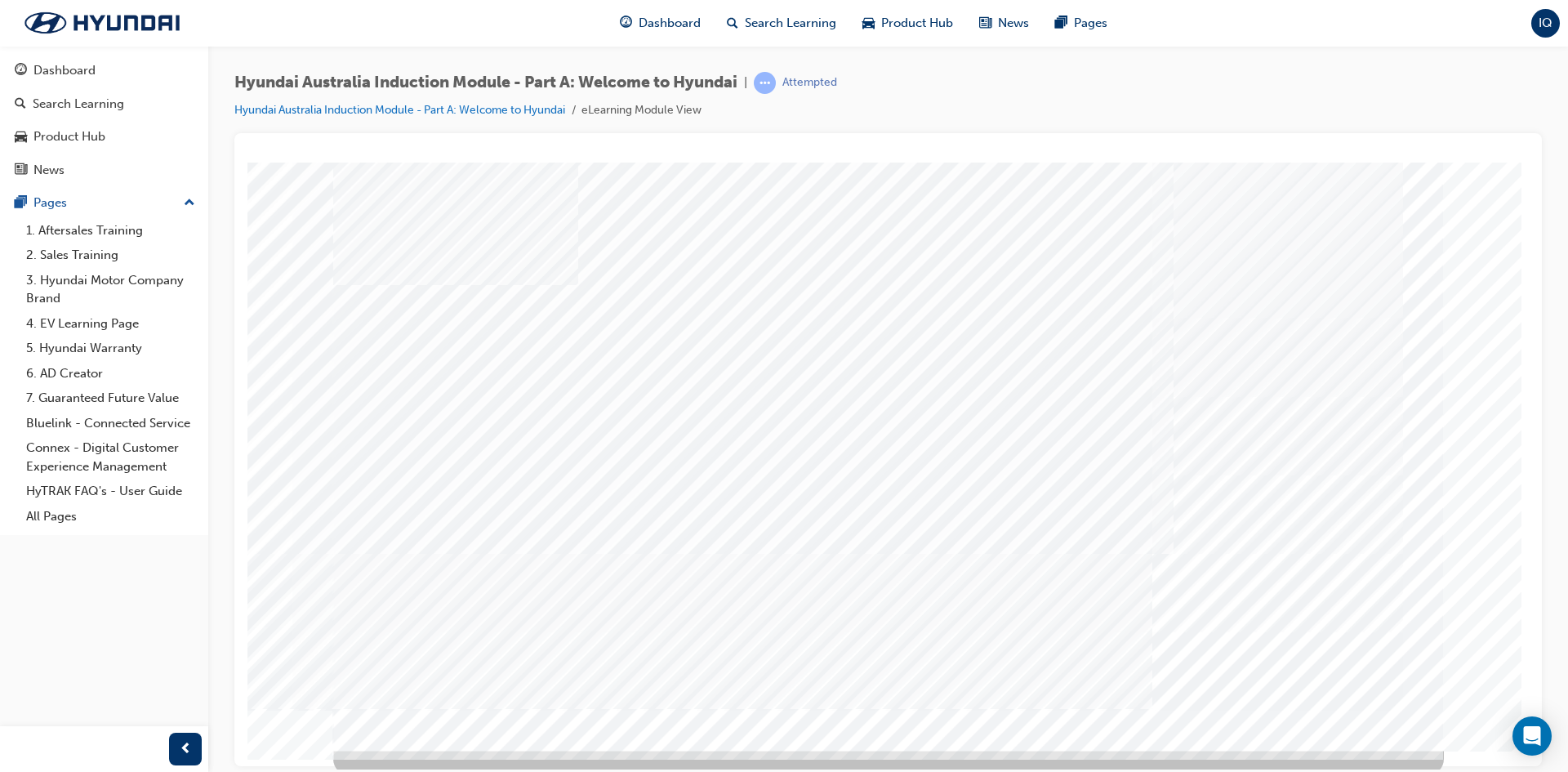
drag, startPoint x: 508, startPoint y: 605, endPoint x: 486, endPoint y: 541, distance: 67.7
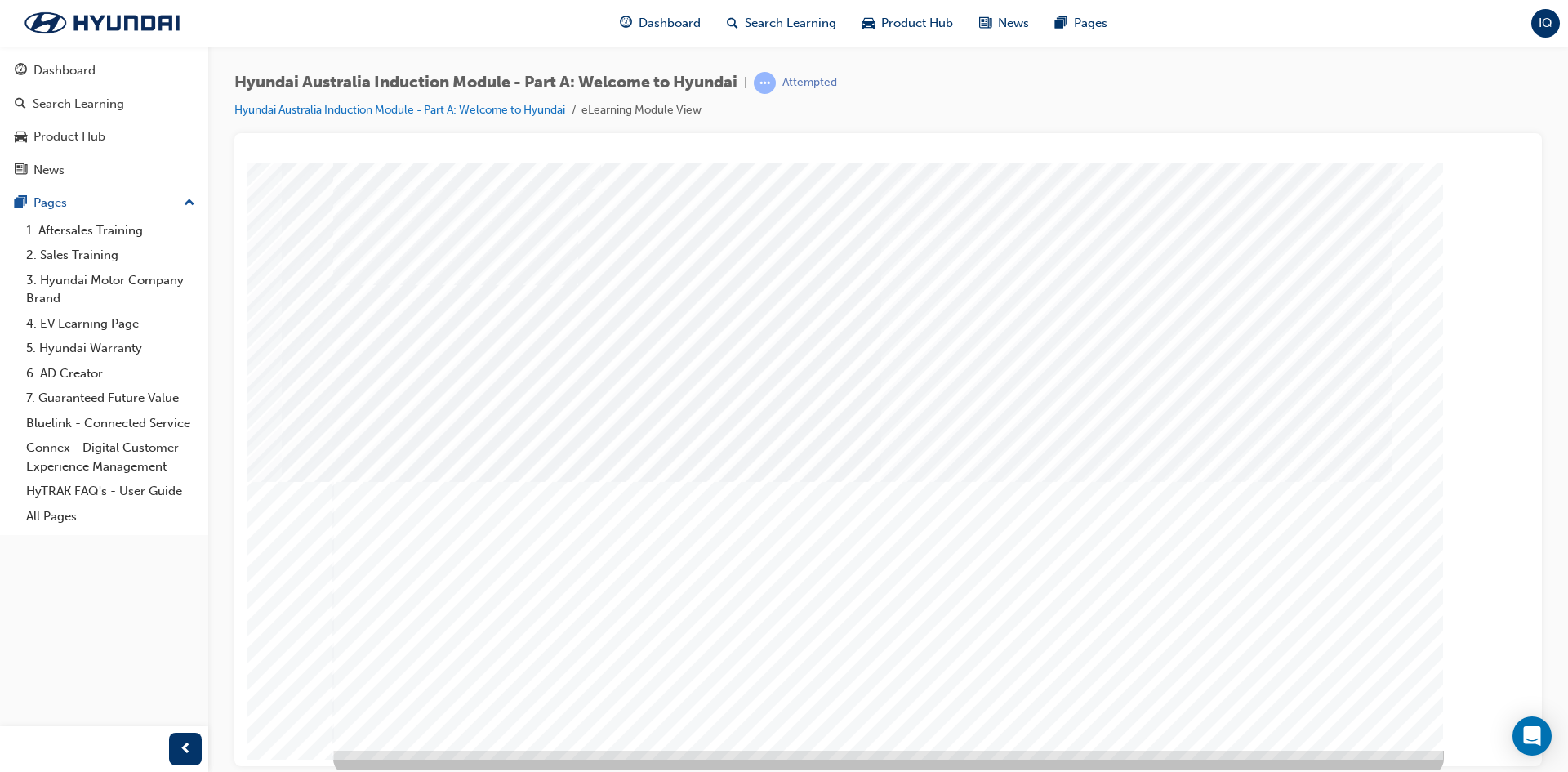
drag, startPoint x: 1196, startPoint y: 562, endPoint x: 1155, endPoint y: 598, distance: 54.6
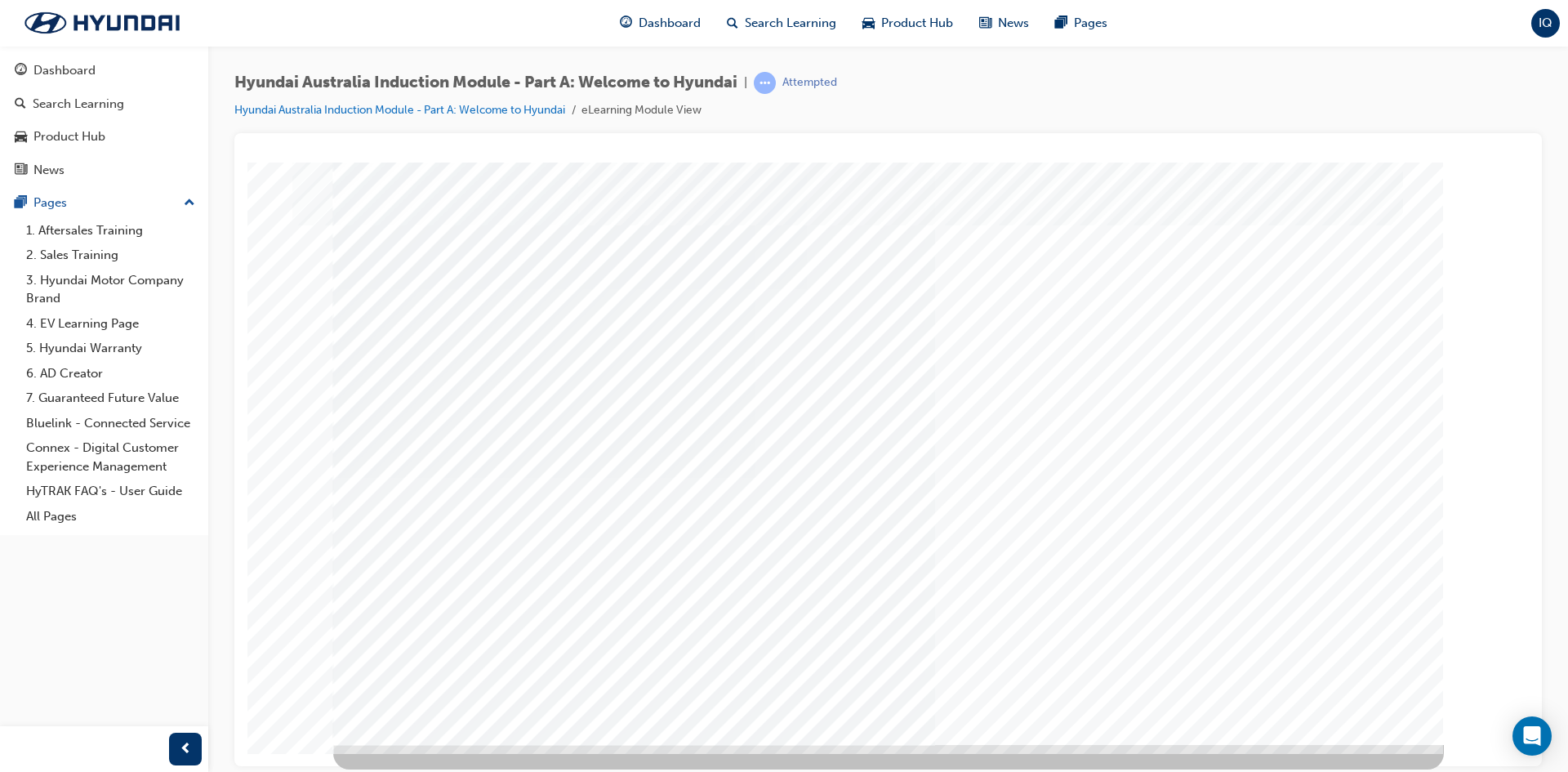
drag, startPoint x: 485, startPoint y: 629, endPoint x: 487, endPoint y: 619, distance: 10.2
drag, startPoint x: 484, startPoint y: 594, endPoint x: 490, endPoint y: 541, distance: 53.3
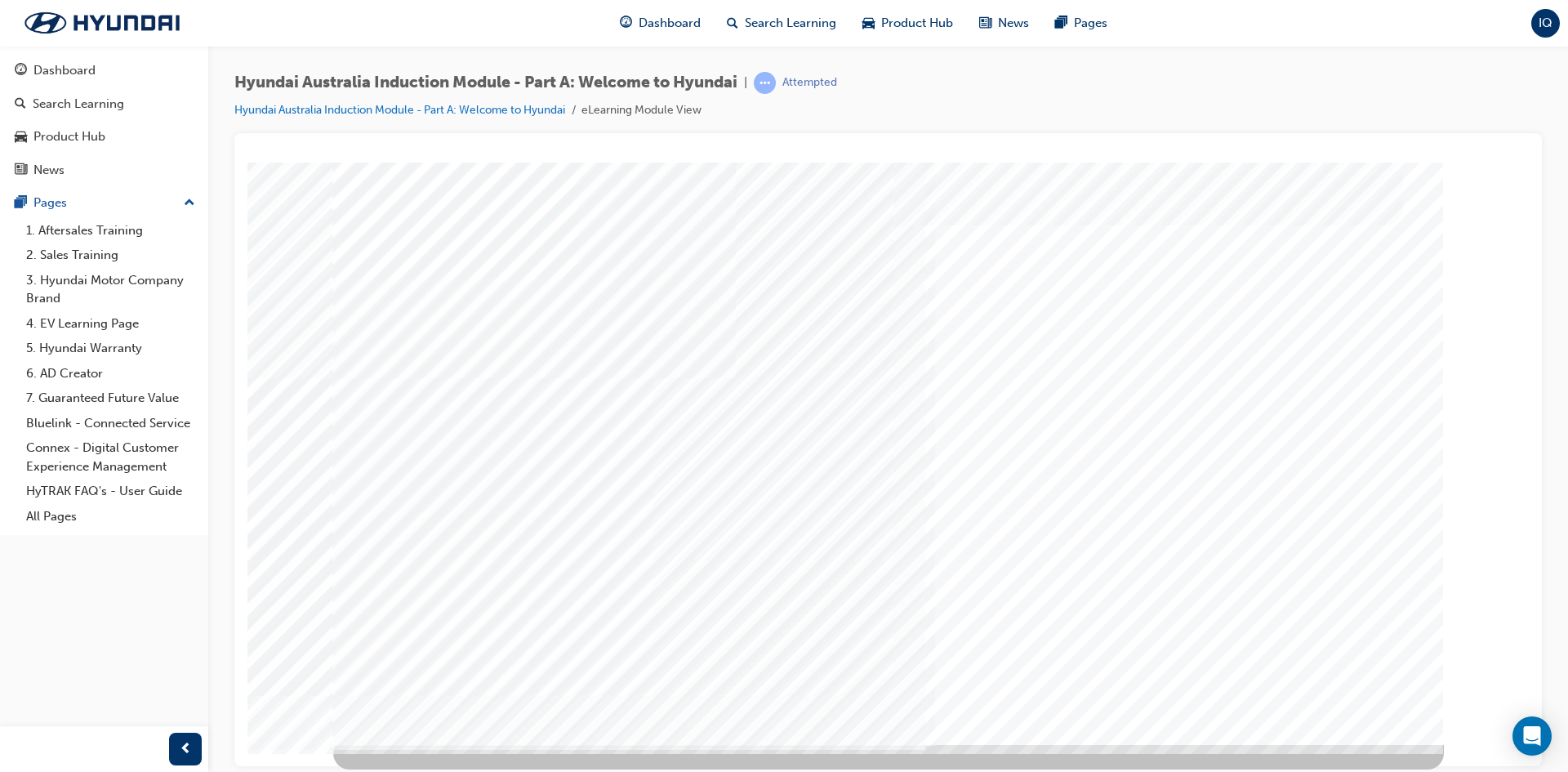
click at [1021, 563] on div "Global" at bounding box center [889, 449] width 1111 height 588
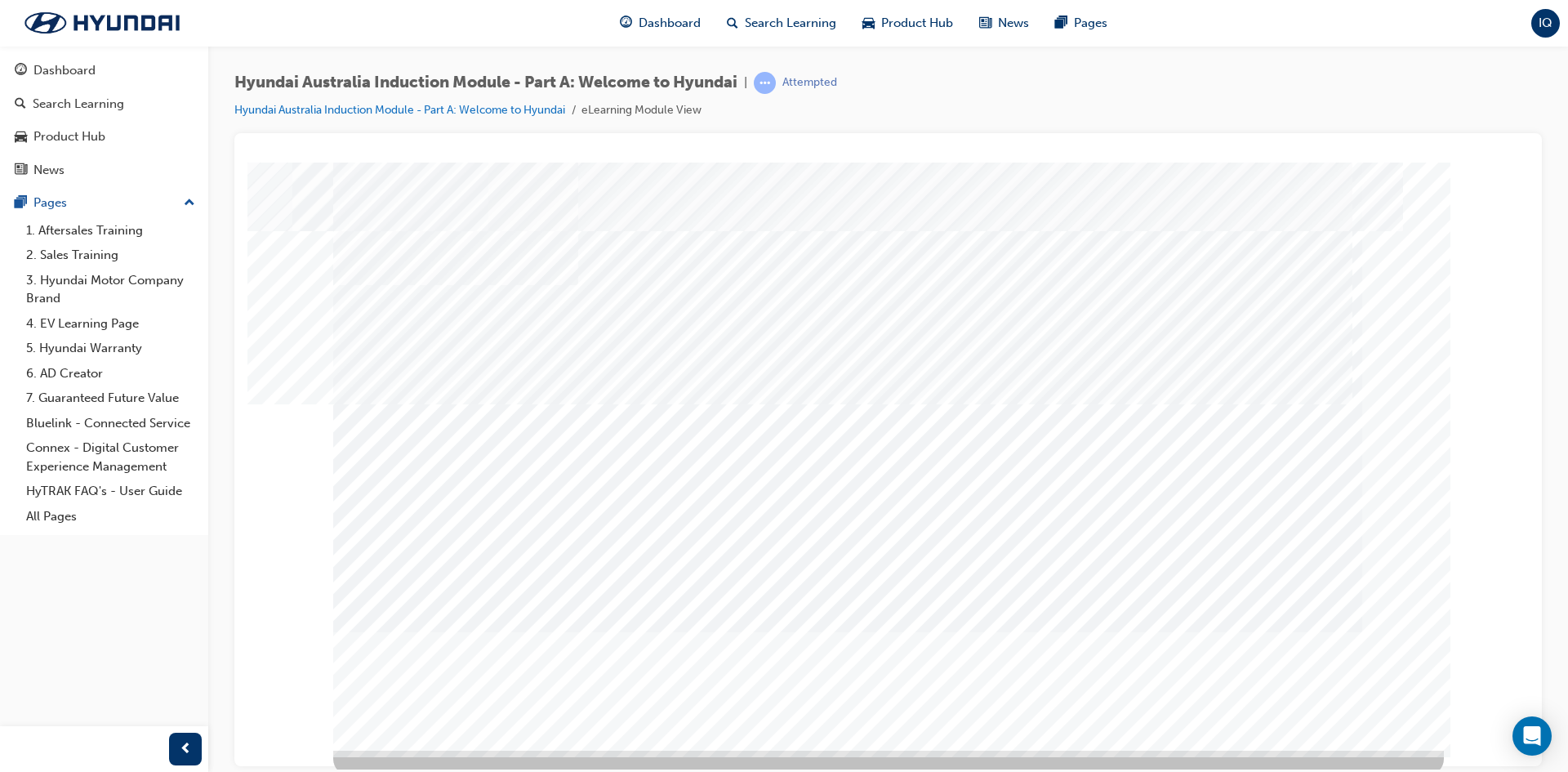
drag, startPoint x: 618, startPoint y: 594, endPoint x: 891, endPoint y: 644, distance: 277.5
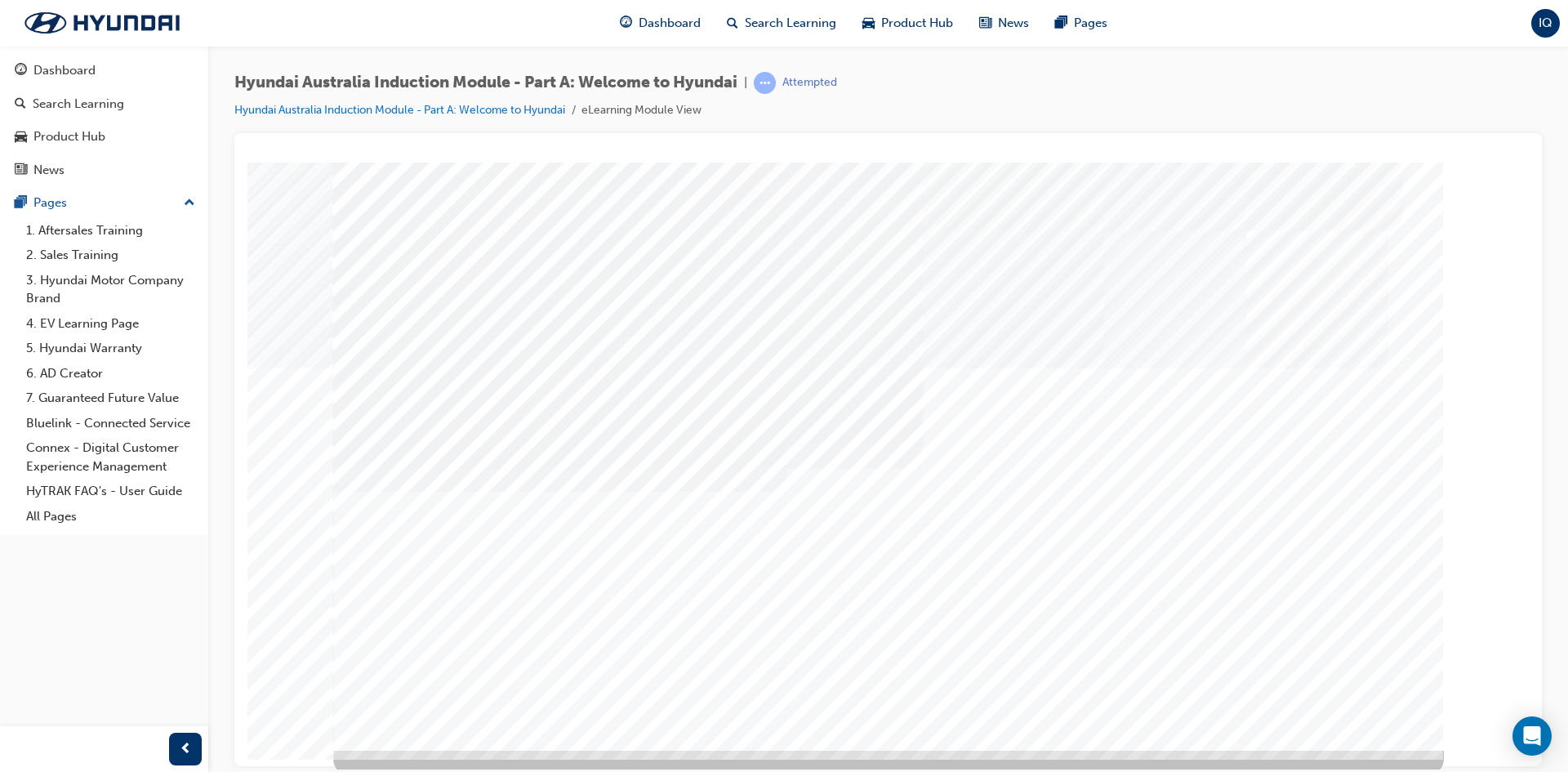
drag, startPoint x: 415, startPoint y: 601, endPoint x: 549, endPoint y: 620, distance: 135.3
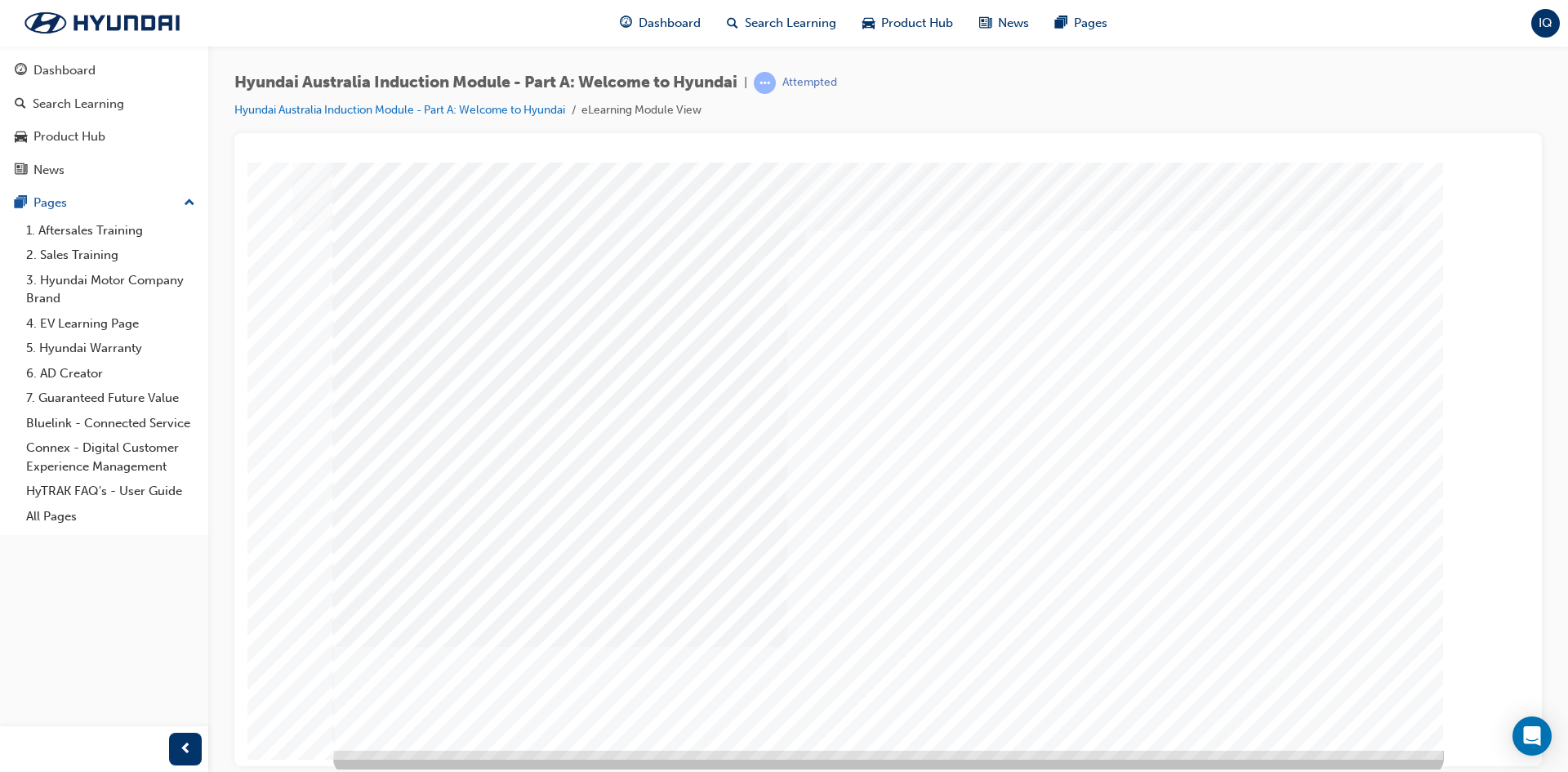
scroll to position [6, 0]
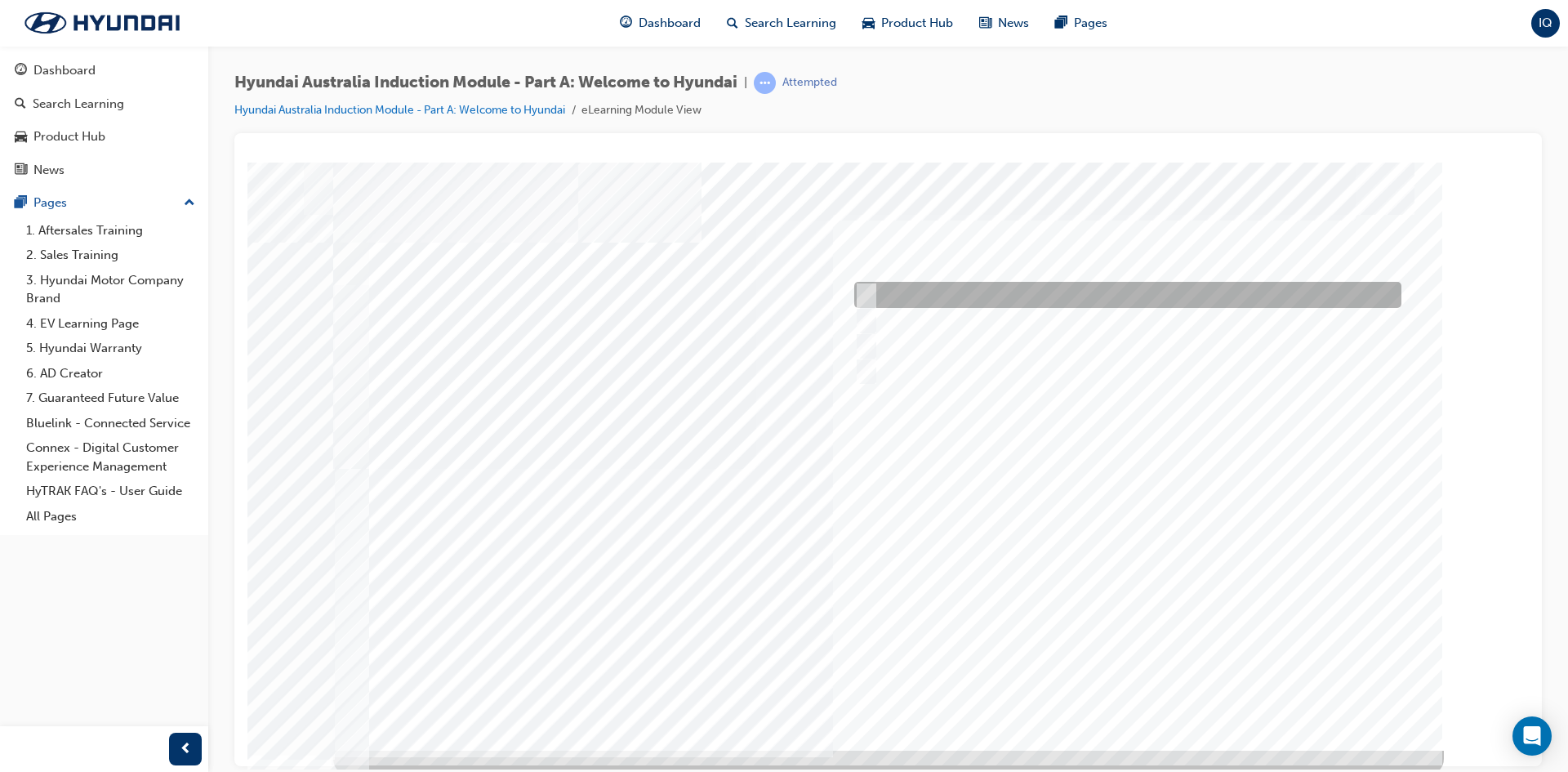
click at [884, 282] on div at bounding box center [1124, 295] width 547 height 26
radio input "true"
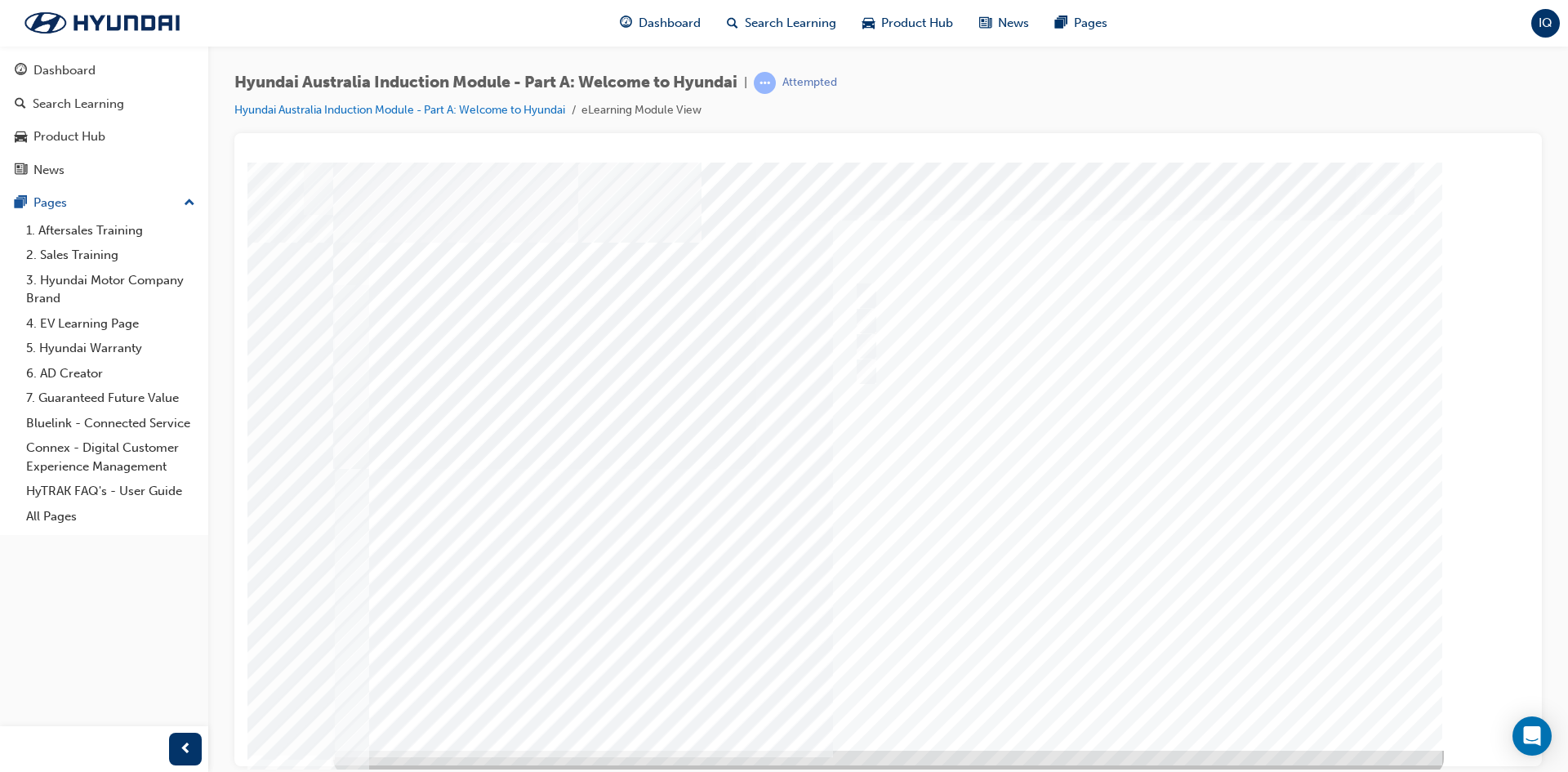
click at [860, 311] on div at bounding box center [889, 455] width 1111 height 588
click at [869, 322] on div at bounding box center [1124, 320] width 547 height 26
drag, startPoint x: 1102, startPoint y: 252, endPoint x: 1073, endPoint y: 345, distance: 97.4
click at [1079, 305] on div "Quiz_Q_2" at bounding box center [889, 455] width 1111 height 588
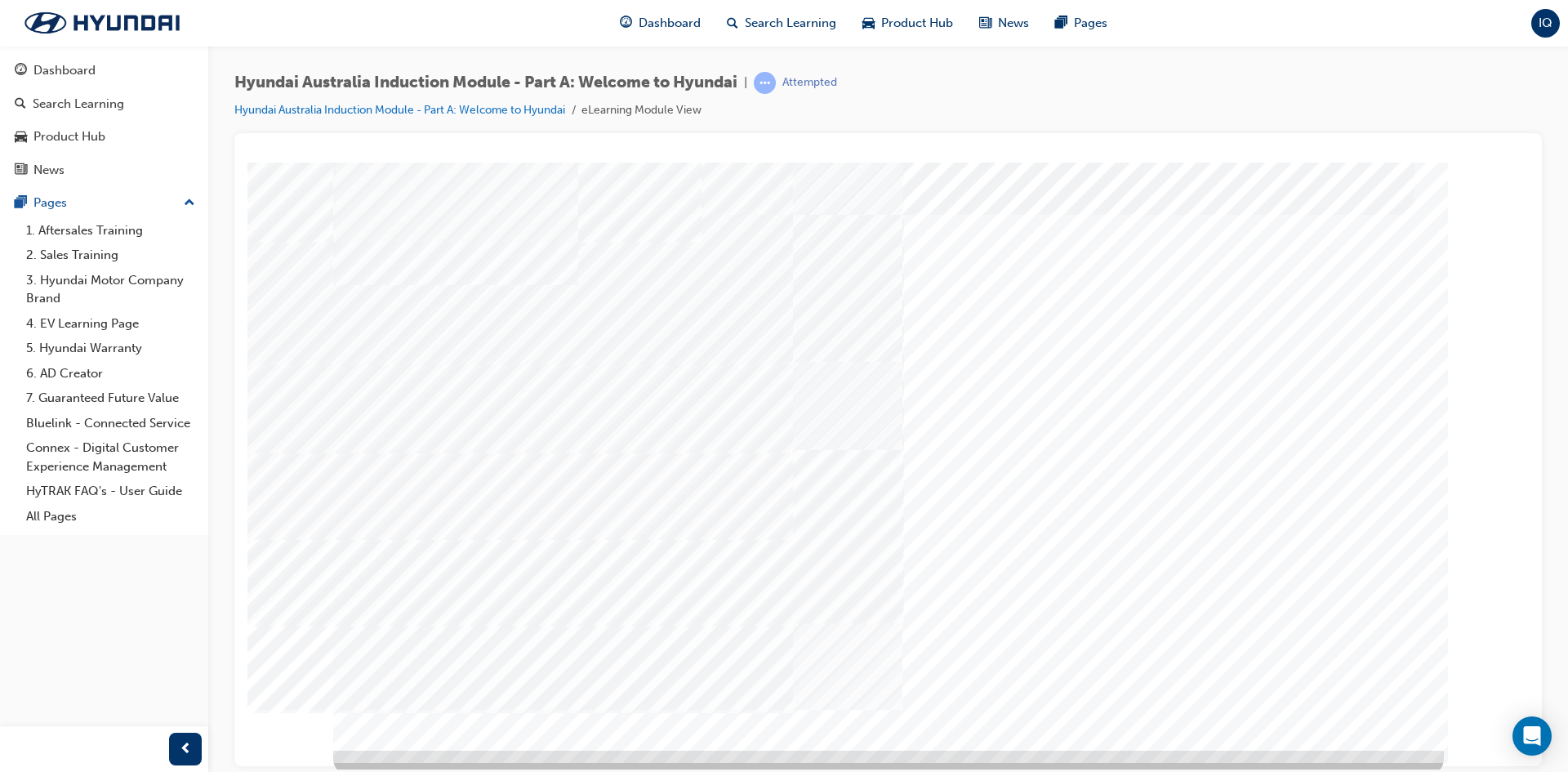
drag, startPoint x: 1073, startPoint y: 345, endPoint x: 994, endPoint y: 336, distance: 79.5
click at [922, 333] on div "Quiz_Q_2" at bounding box center [889, 455] width 1111 height 588
drag, startPoint x: 915, startPoint y: 343, endPoint x: 1096, endPoint y: 673, distance: 376.4
click at [1096, 673] on div "Quiz_Q_2" at bounding box center [889, 455] width 1111 height 588
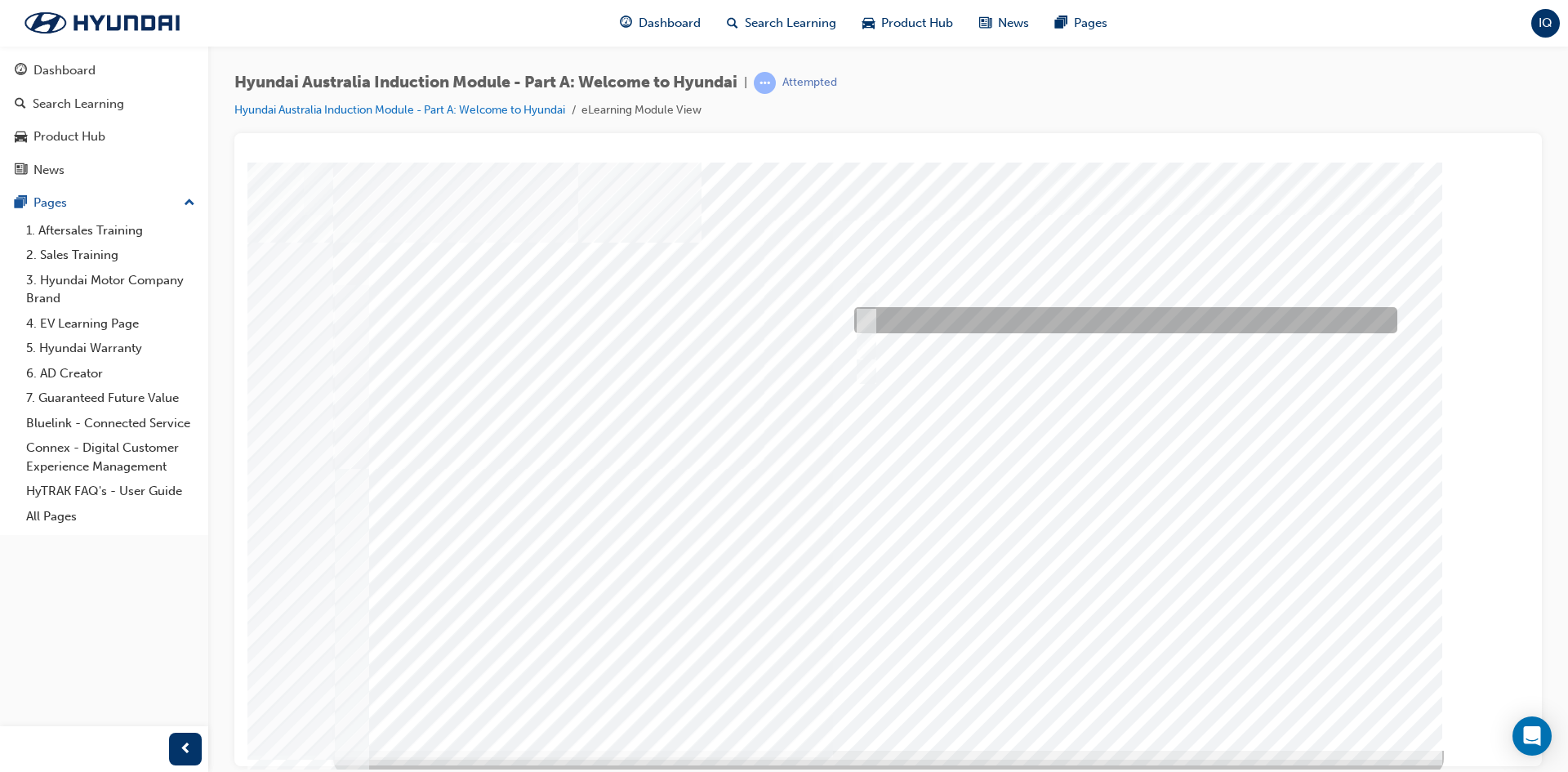
click at [879, 317] on div at bounding box center [1122, 320] width 543 height 26
radio input "true"
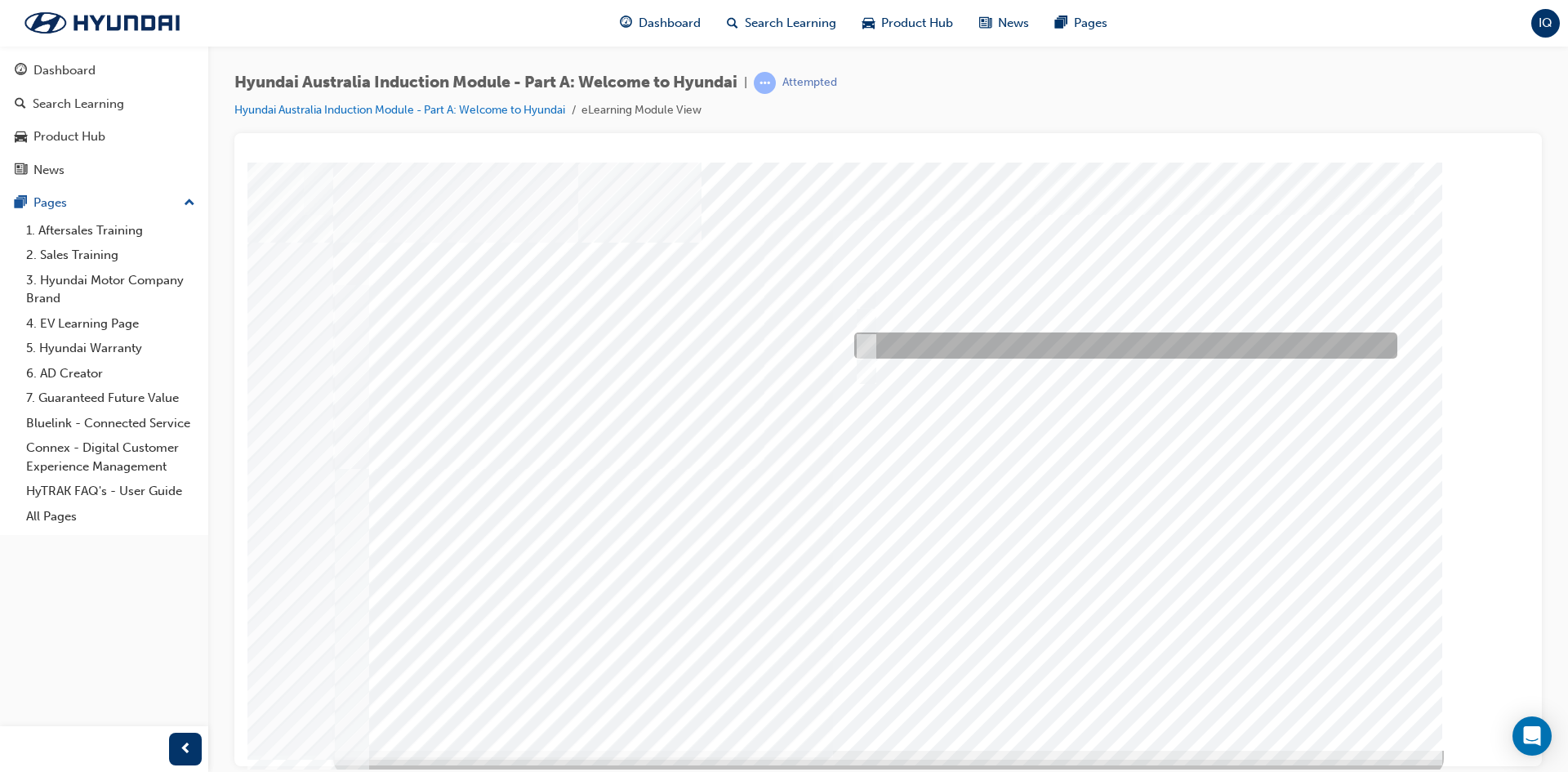
click at [869, 346] on input "Asan Plant, South Korea" at bounding box center [863, 346] width 18 height 18
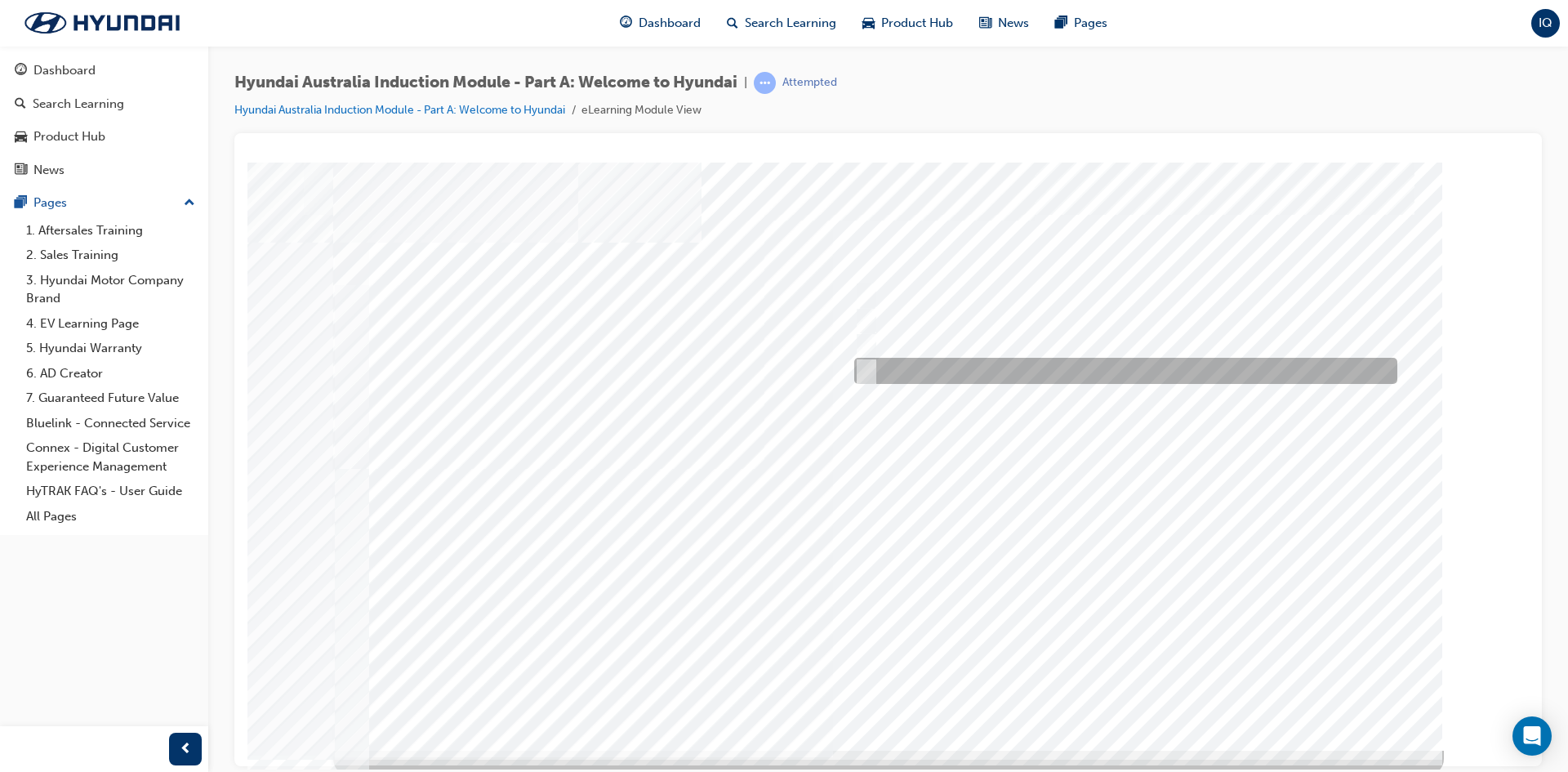
click at [875, 371] on div at bounding box center [1122, 371] width 543 height 26
radio input "false"
radio input "true"
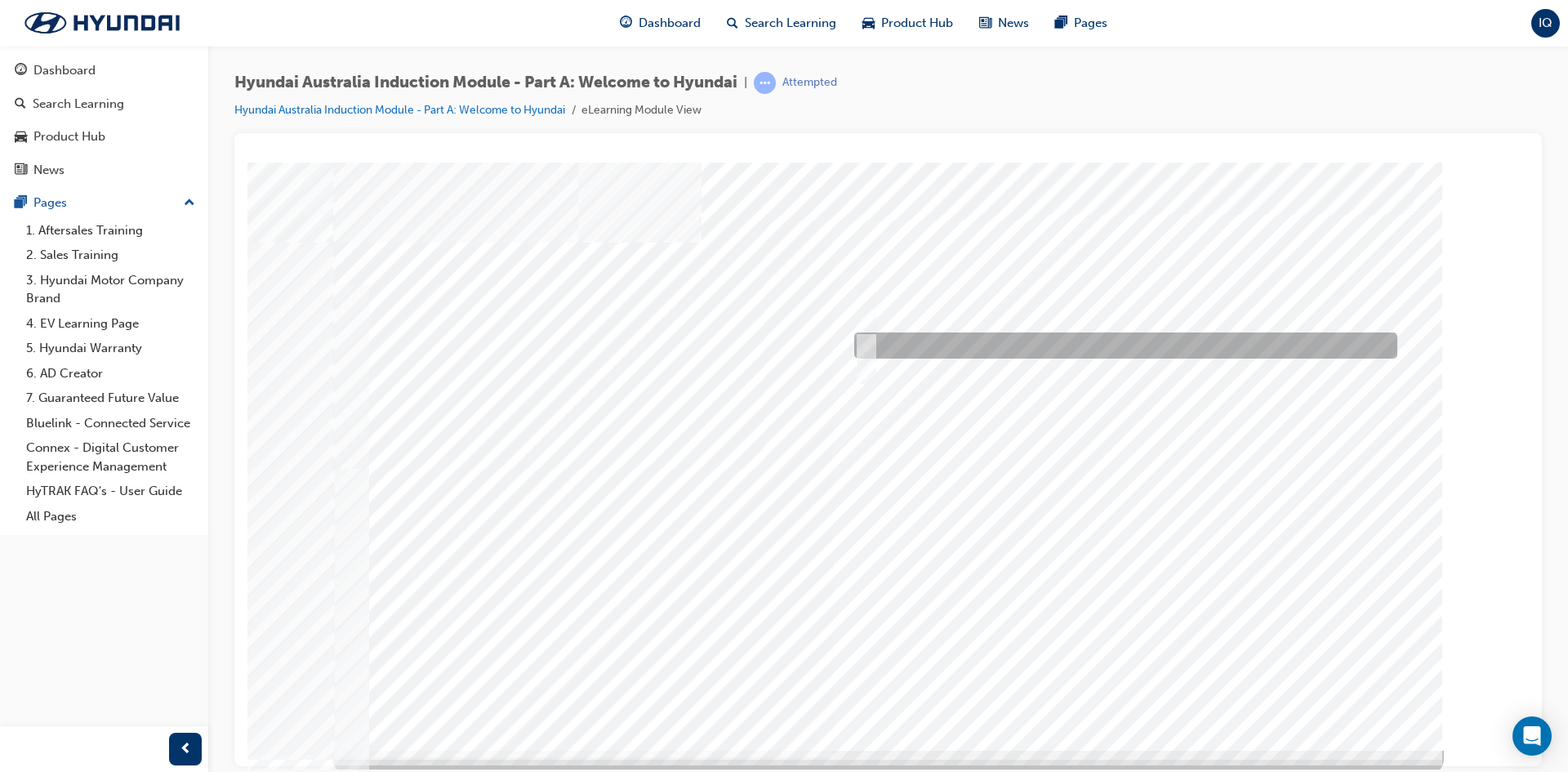
click at [867, 340] on input "Asan Plant, South Korea" at bounding box center [863, 346] width 18 height 18
radio input "true"
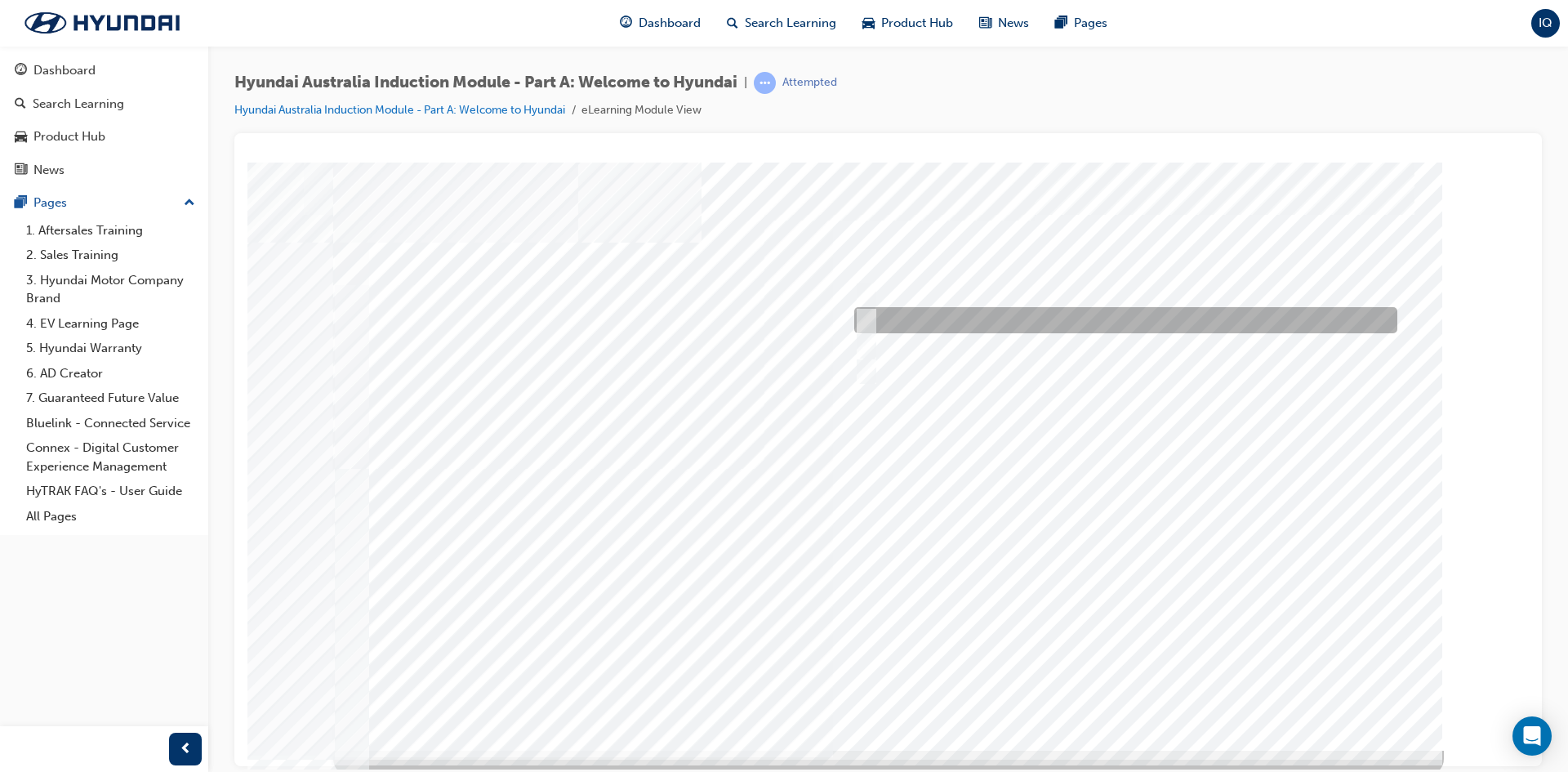
click at [870, 326] on input "Ulsan Plant, South Korea" at bounding box center [863, 321] width 18 height 18
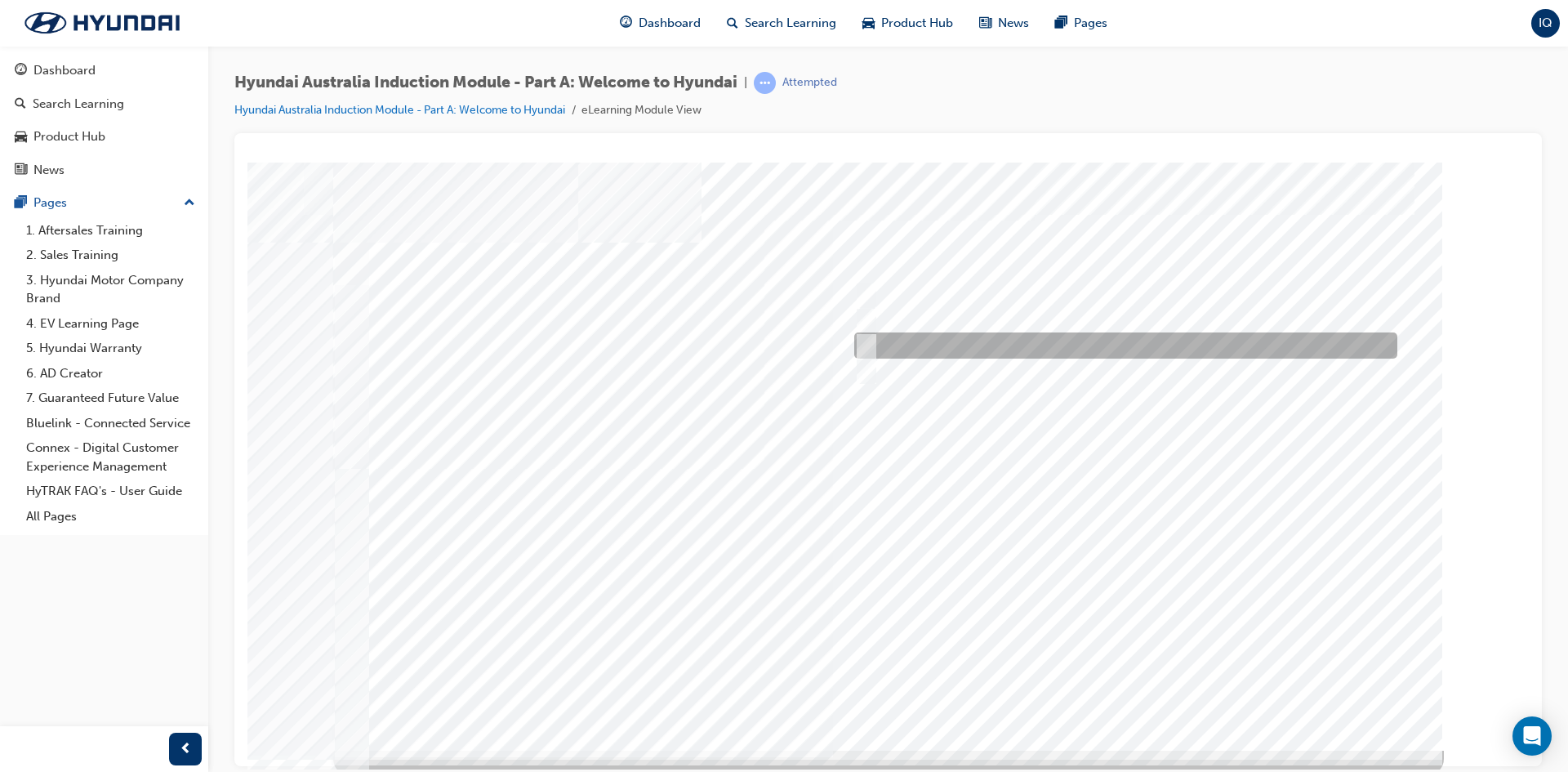
click at [905, 339] on div at bounding box center [1122, 346] width 543 height 26
radio input "false"
radio input "true"
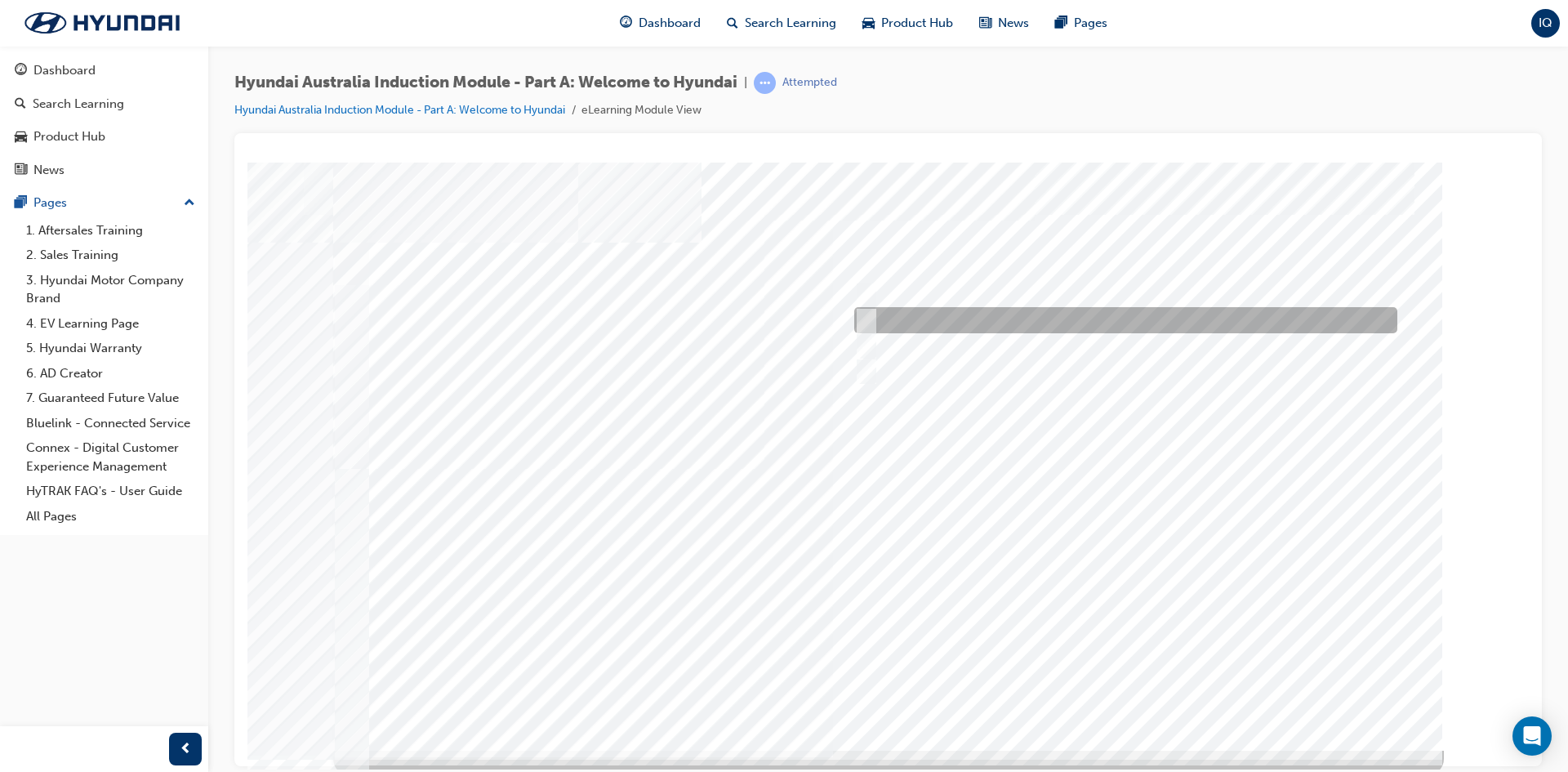
click at [881, 319] on div at bounding box center [1122, 320] width 543 height 26
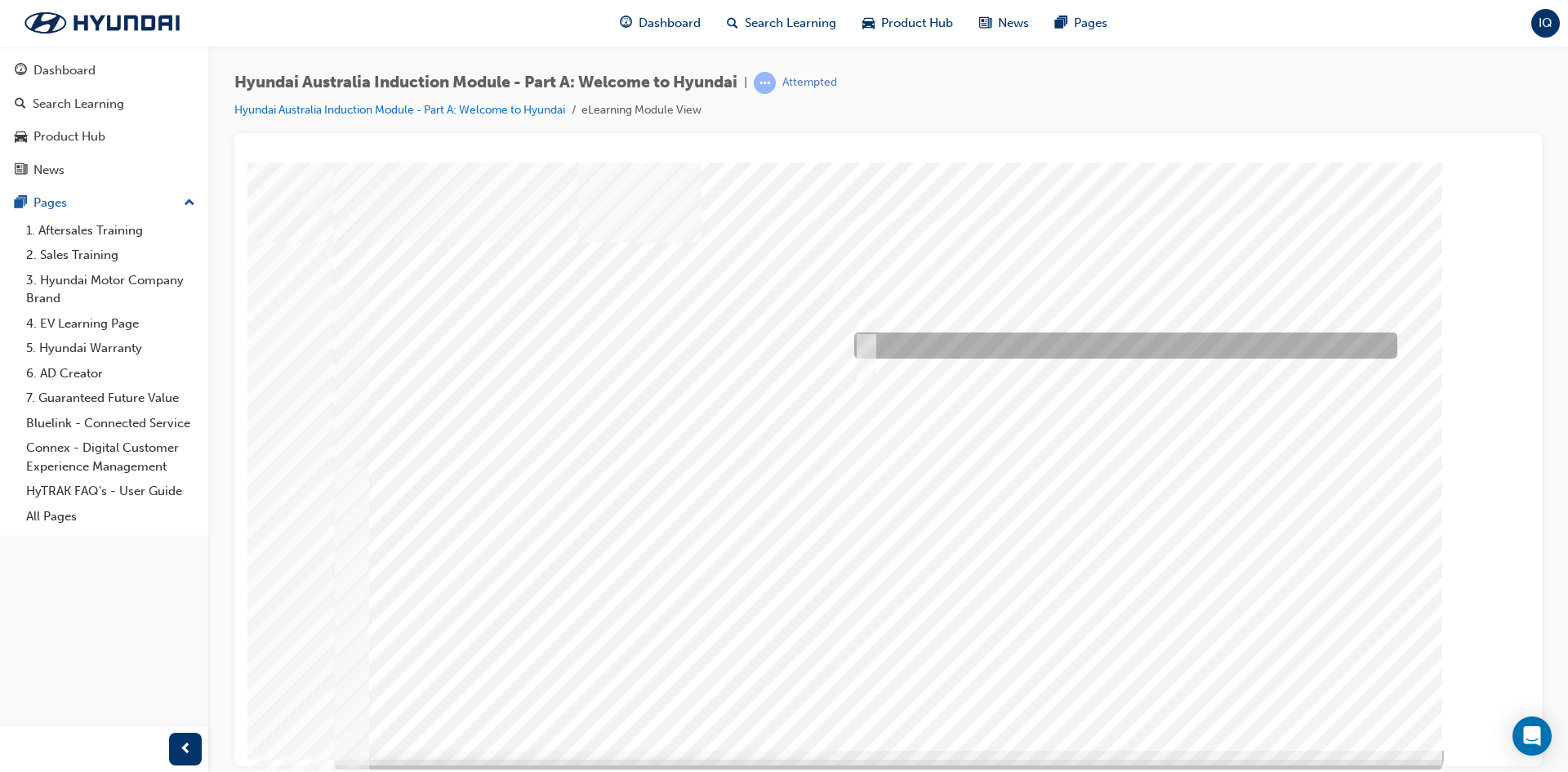
click at [892, 349] on div at bounding box center [1122, 346] width 543 height 26
radio input "false"
radio input "true"
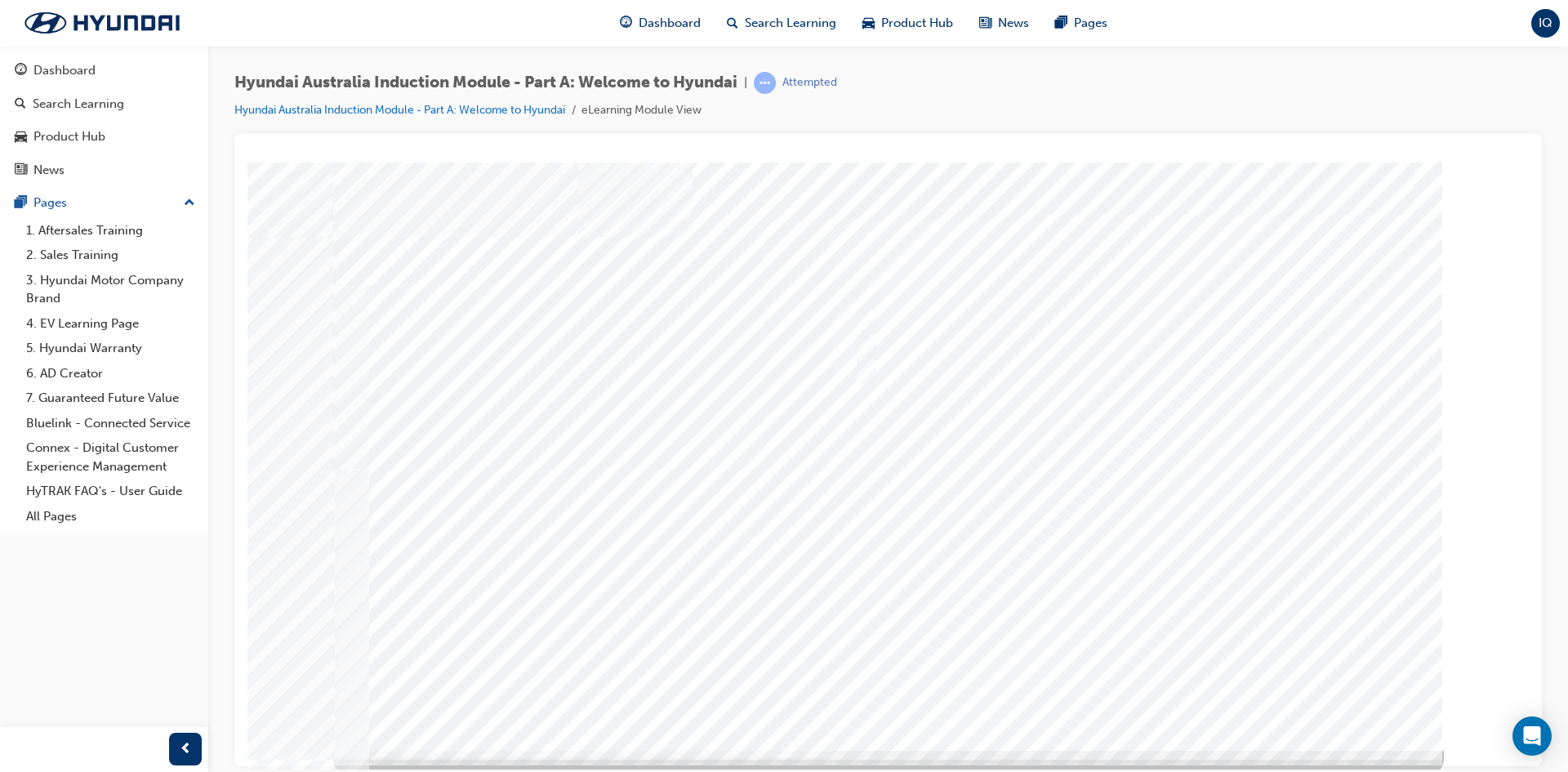
click at [1130, 697] on div at bounding box center [889, 455] width 1111 height 588
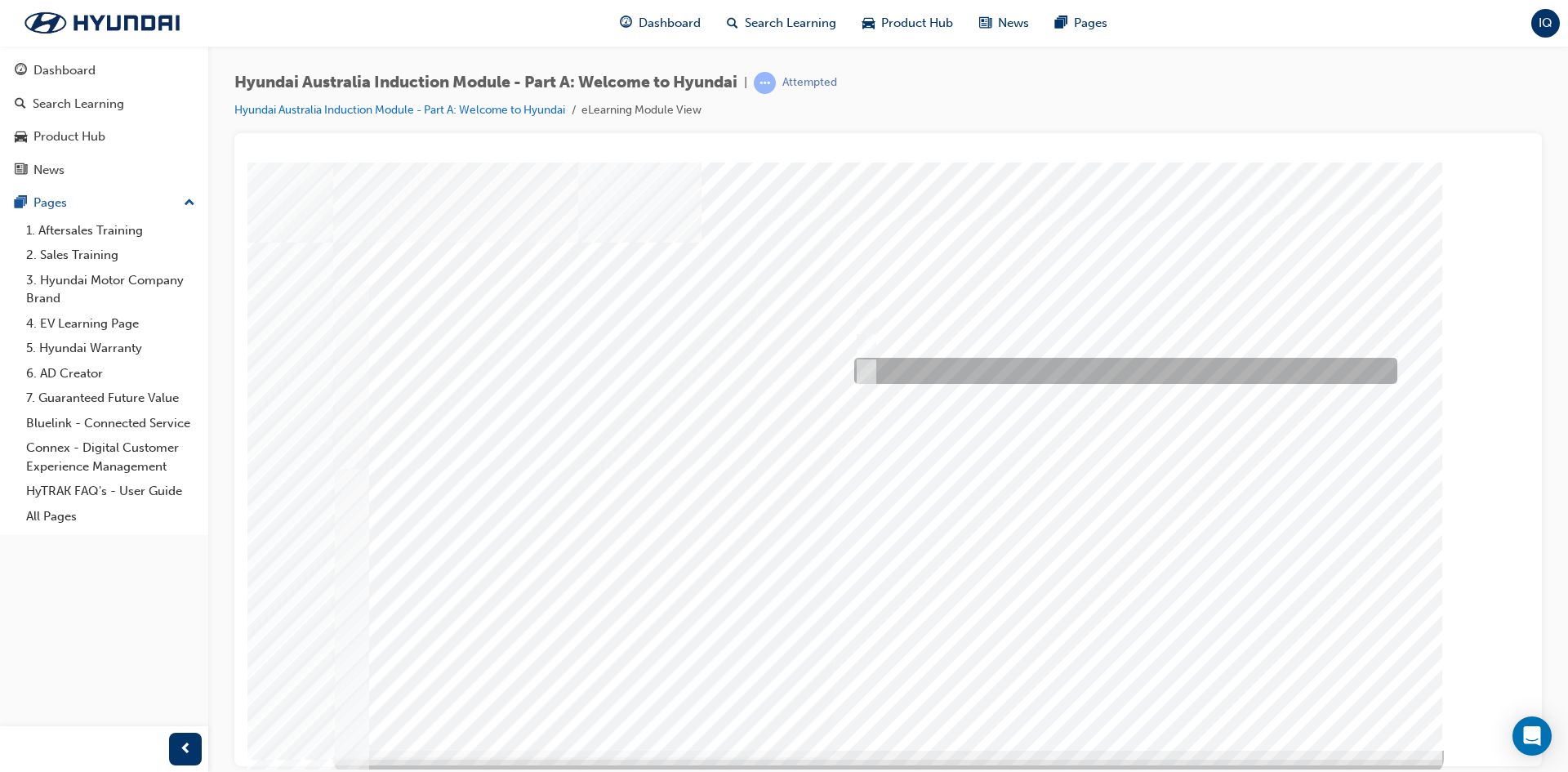
click at [913, 379] on div at bounding box center [1122, 371] width 543 height 26
checkbox input "true"
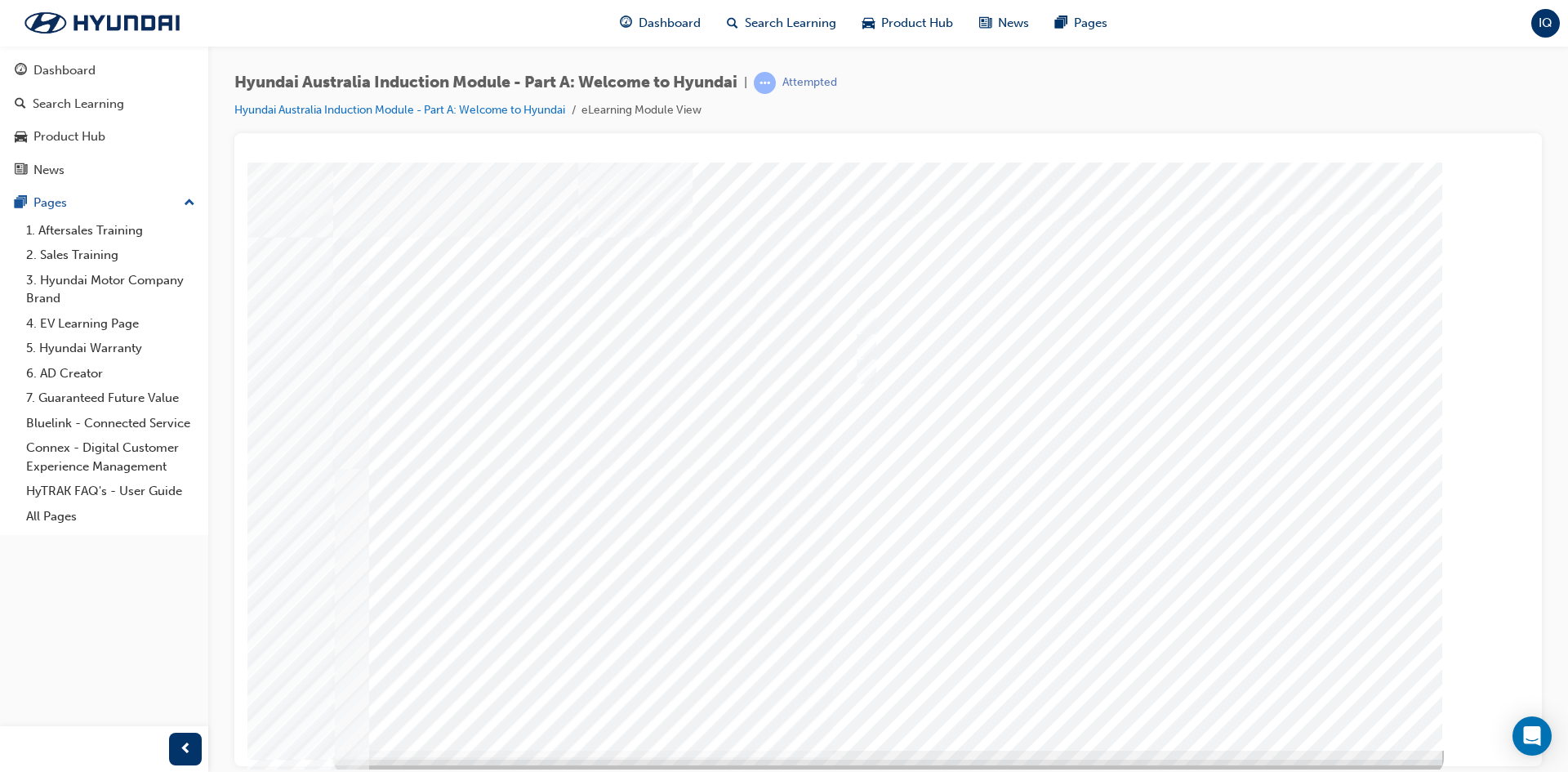
click at [1136, 676] on div at bounding box center [882, 455] width 1111 height 588
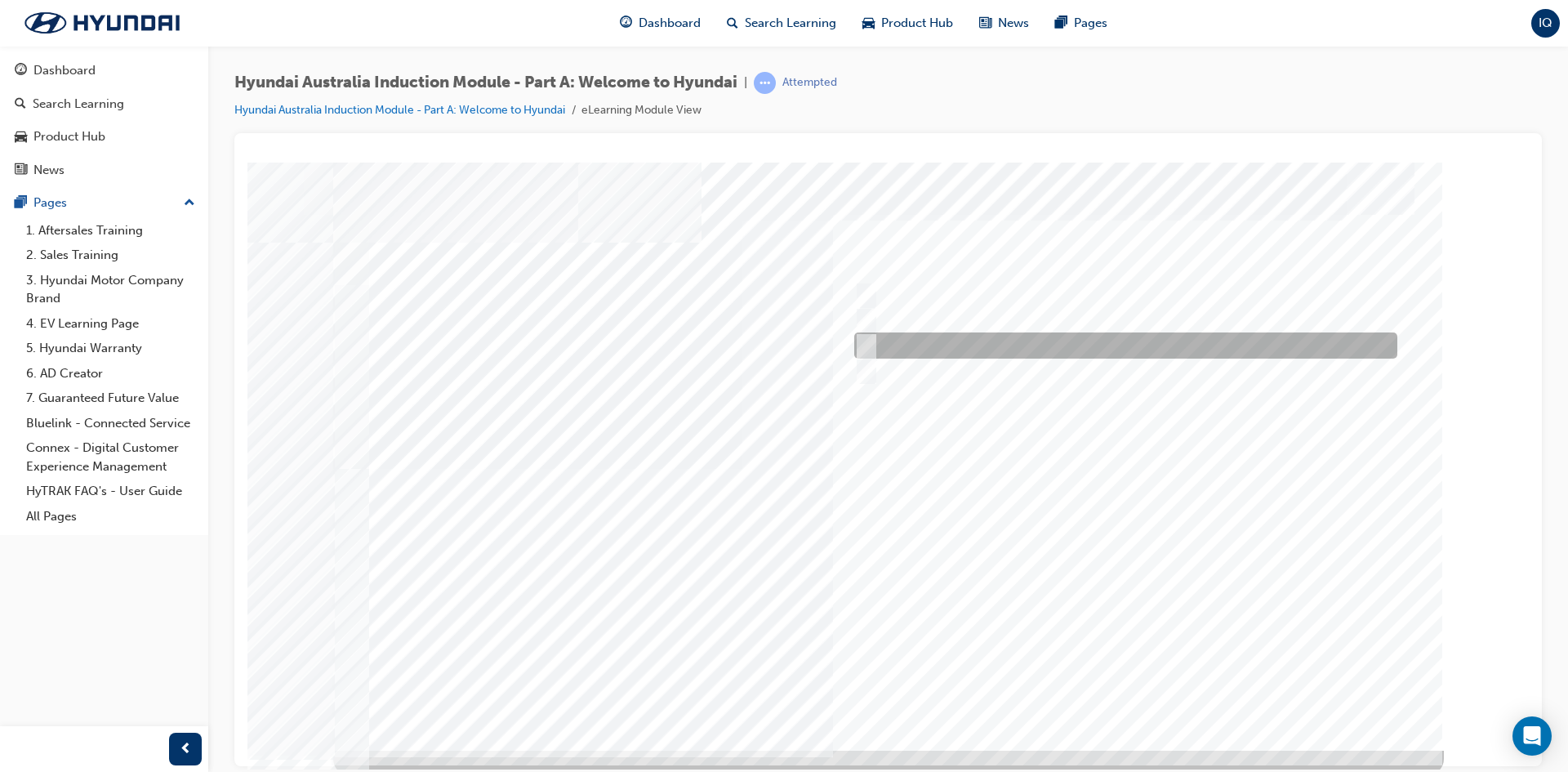
click at [890, 352] on div at bounding box center [1122, 346] width 543 height 26
checkbox input "true"
